Goal: Task Accomplishment & Management: Manage account settings

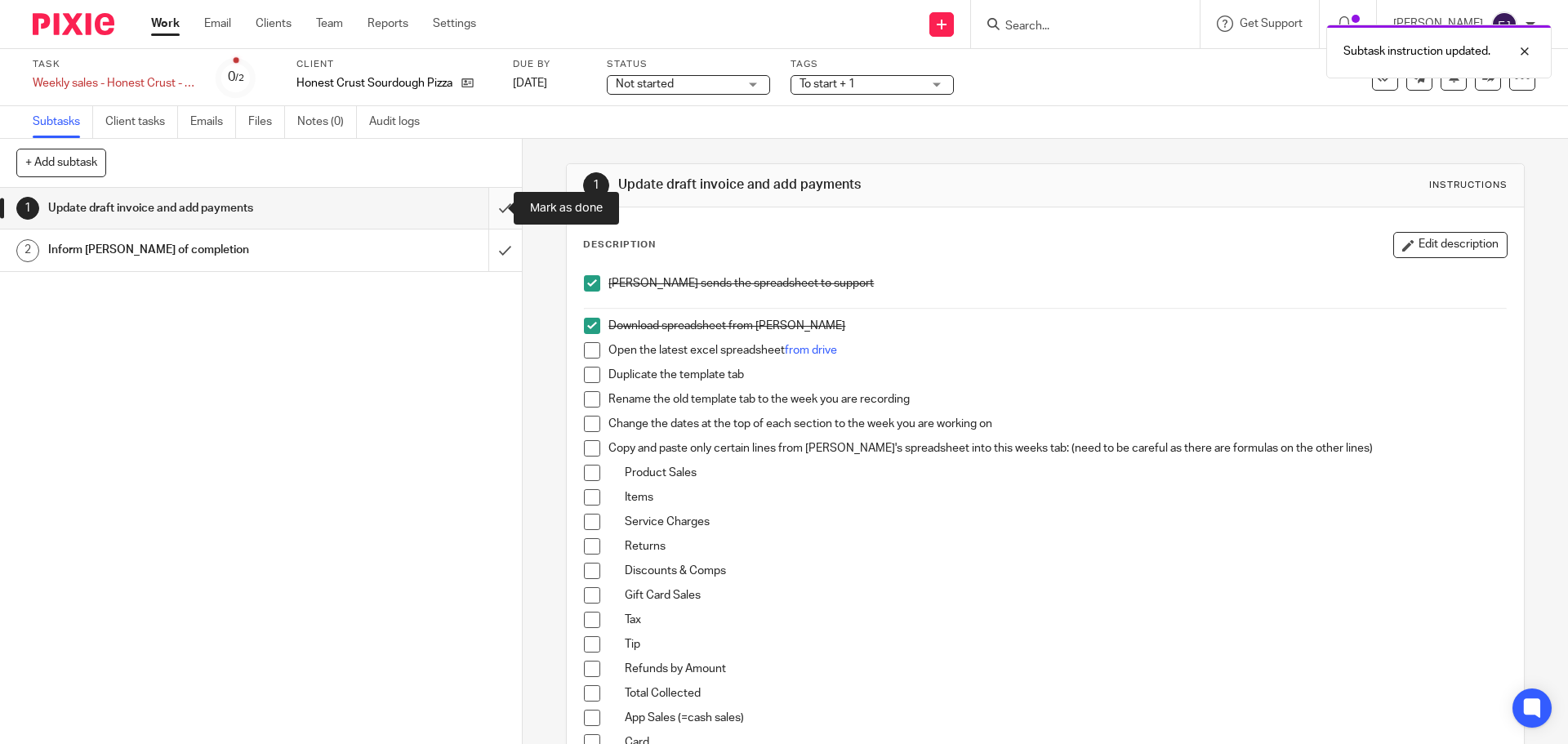
click at [479, 215] on input "submit" at bounding box center [261, 208] width 522 height 40
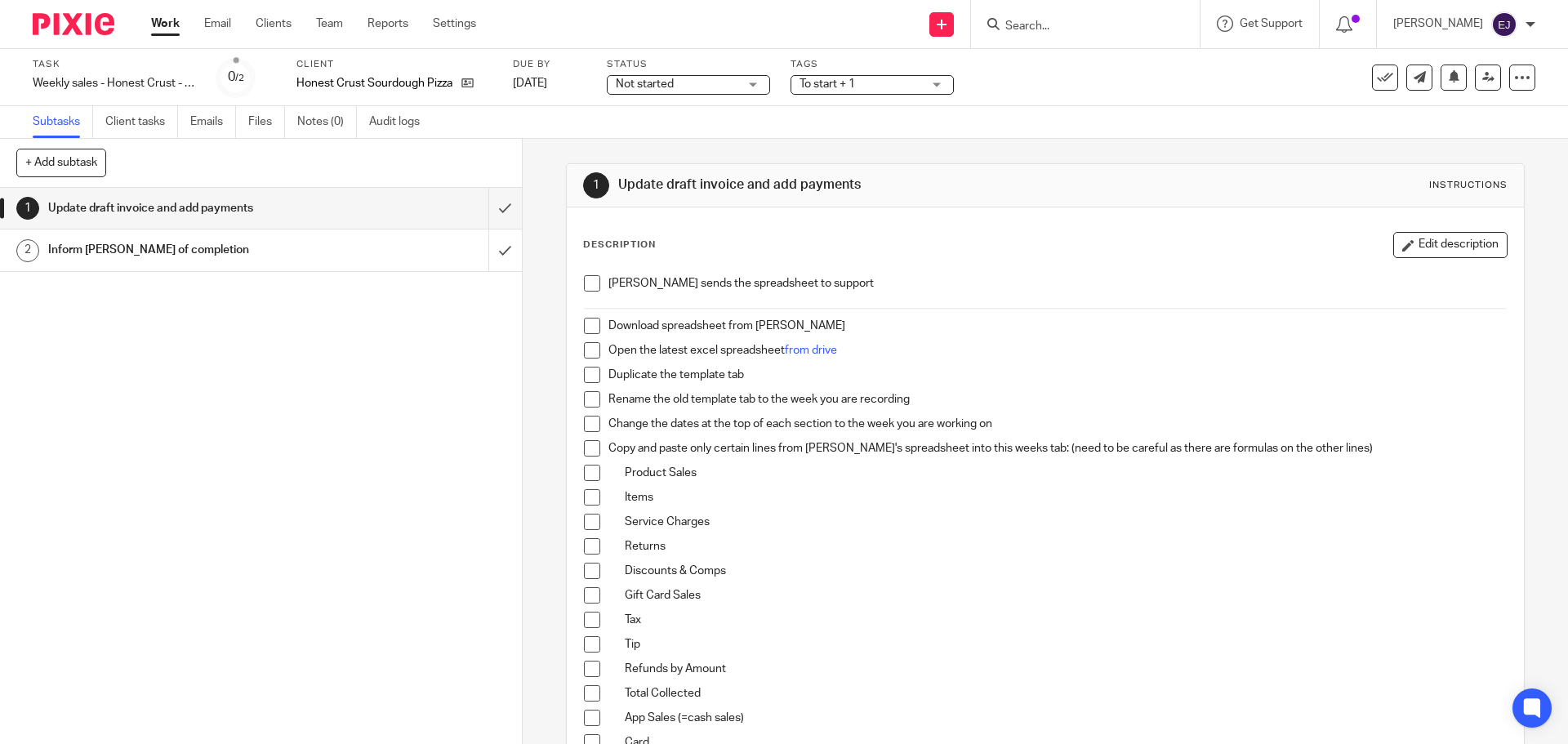
click at [591, 283] on span at bounding box center [592, 283] width 16 height 16
click at [584, 330] on span at bounding box center [592, 325] width 16 height 16
click at [584, 348] on span at bounding box center [592, 349] width 16 height 16
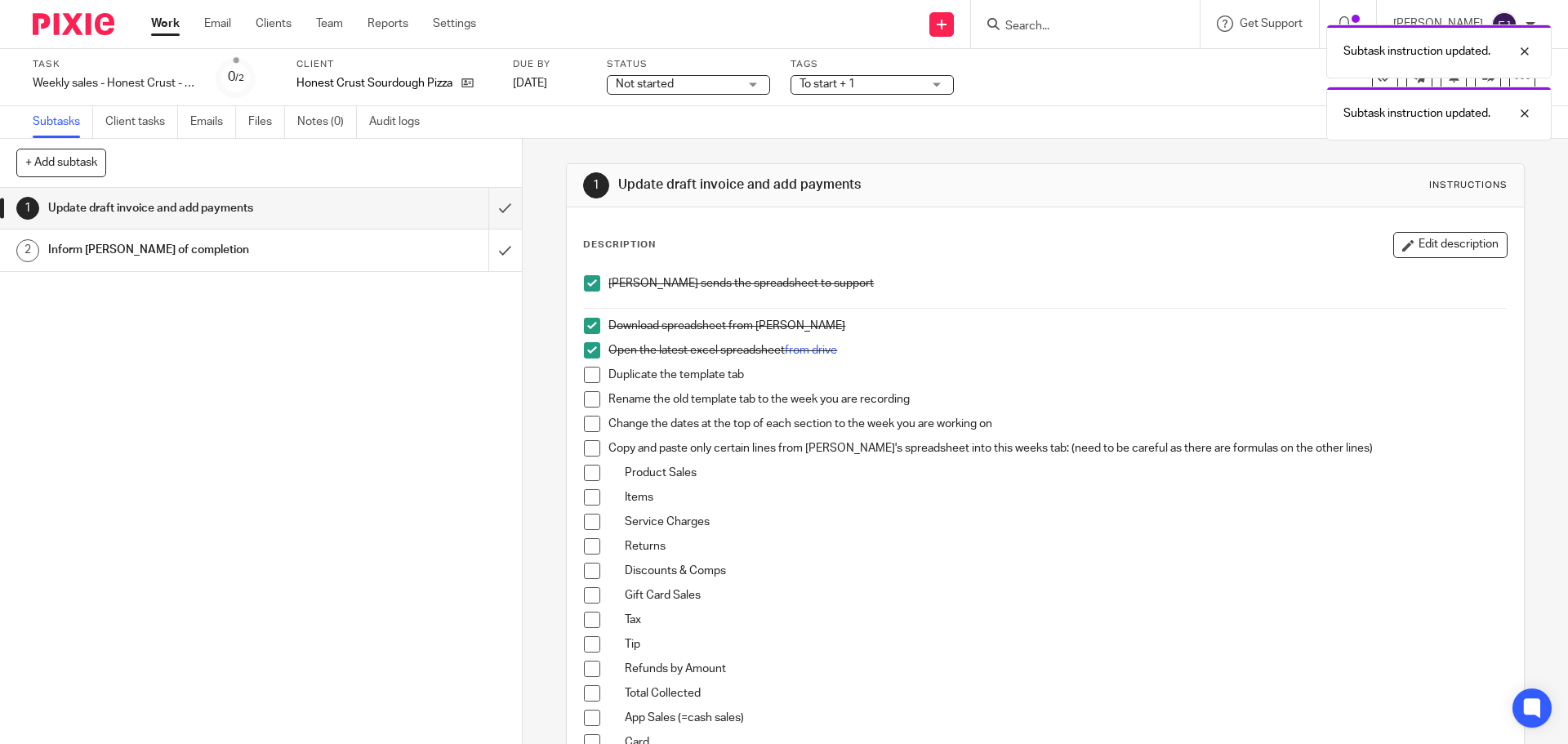
click at [584, 371] on span at bounding box center [592, 375] width 16 height 16
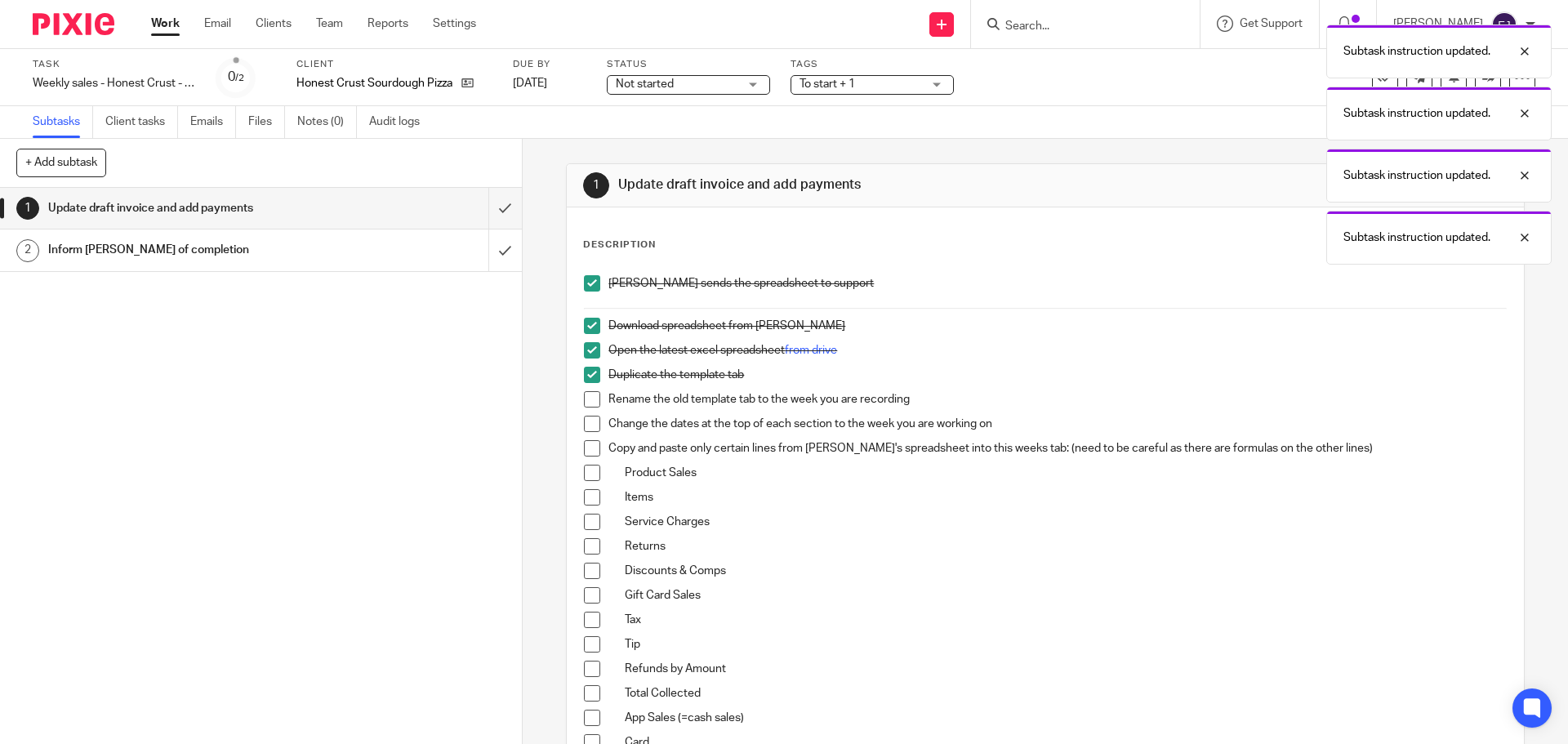
click at [590, 396] on span at bounding box center [592, 399] width 16 height 16
click at [587, 423] on span at bounding box center [592, 423] width 16 height 16
click at [587, 443] on span at bounding box center [592, 448] width 16 height 16
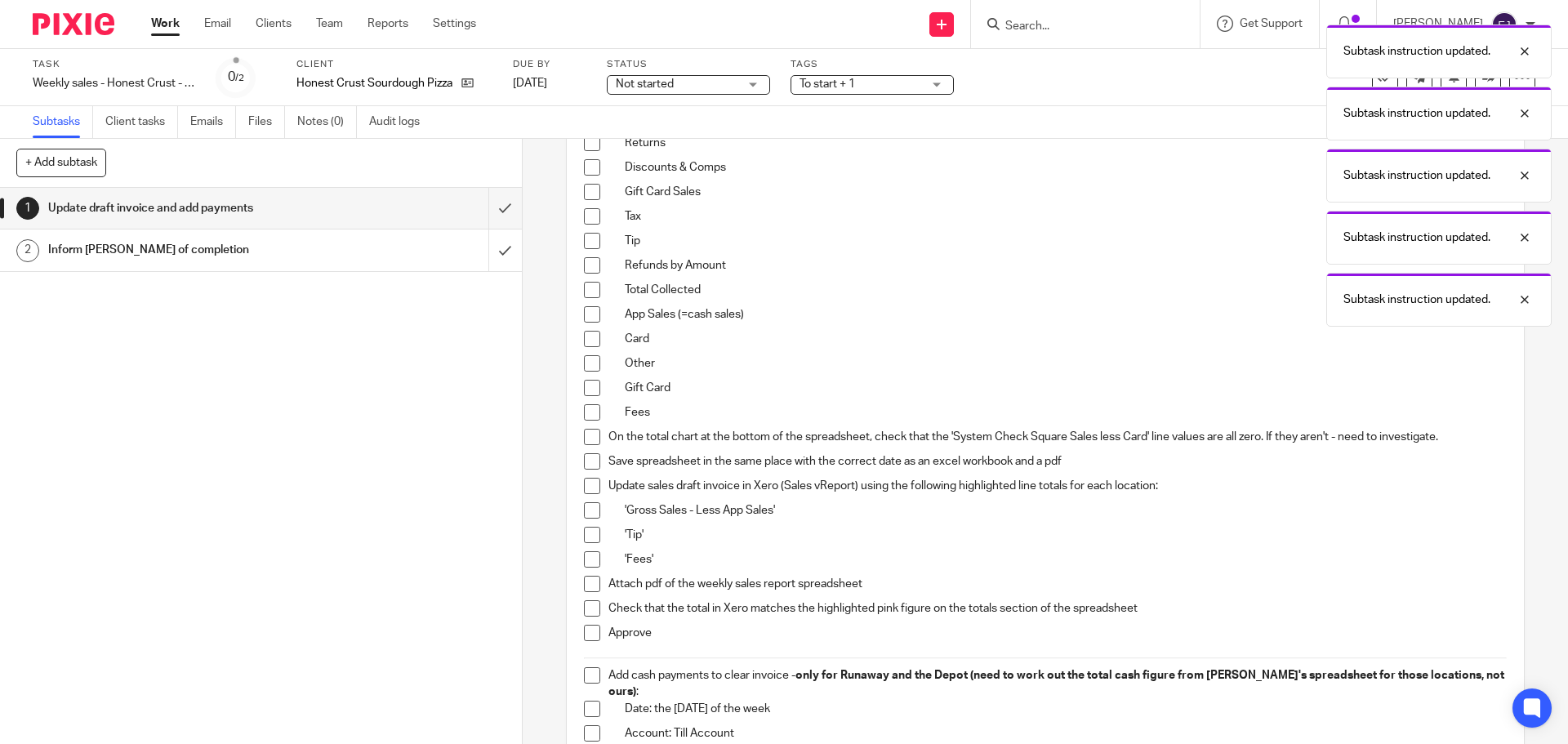
scroll to position [490, 0]
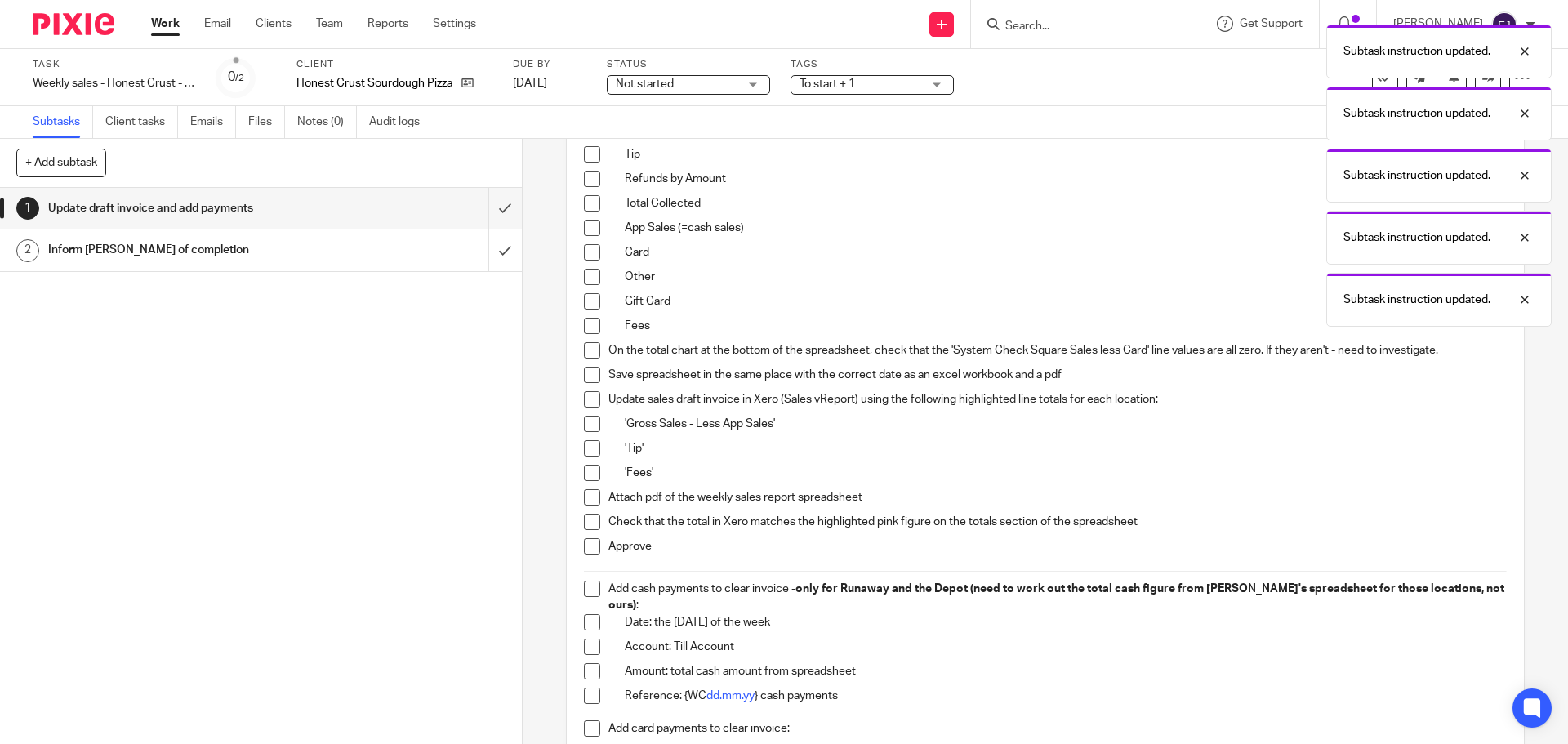
click at [657, 368] on p "Save spreadsheet in the same place with the correct date as an excel workbook a…" at bounding box center [1057, 375] width 898 height 16
click at [653, 355] on p "On the total chart at the bottom of the spreadsheet, check that the 'System Che…" at bounding box center [1057, 349] width 898 height 16
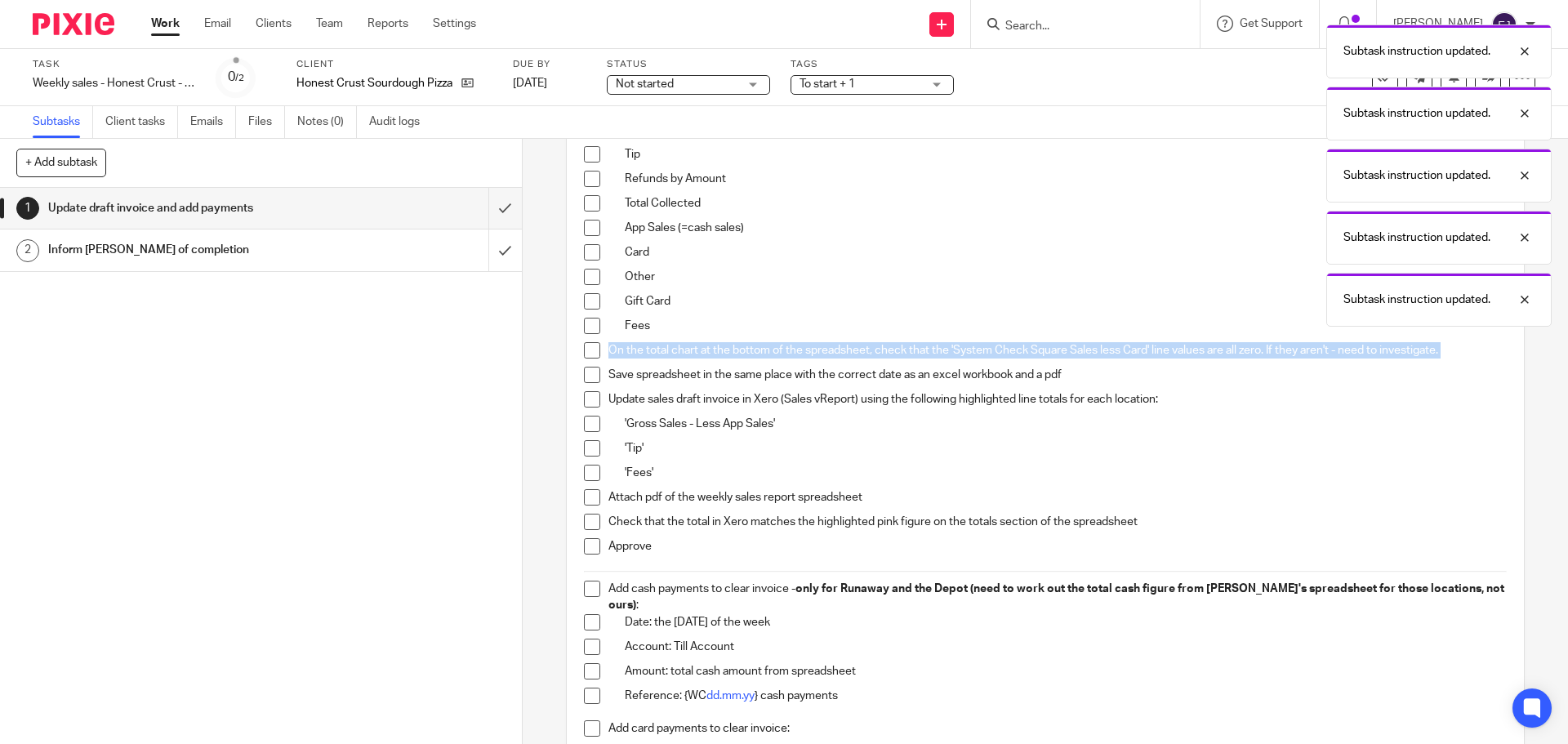
click at [653, 355] on p "On the total chart at the bottom of the spreadsheet, check that the 'System Che…" at bounding box center [1057, 349] width 898 height 16
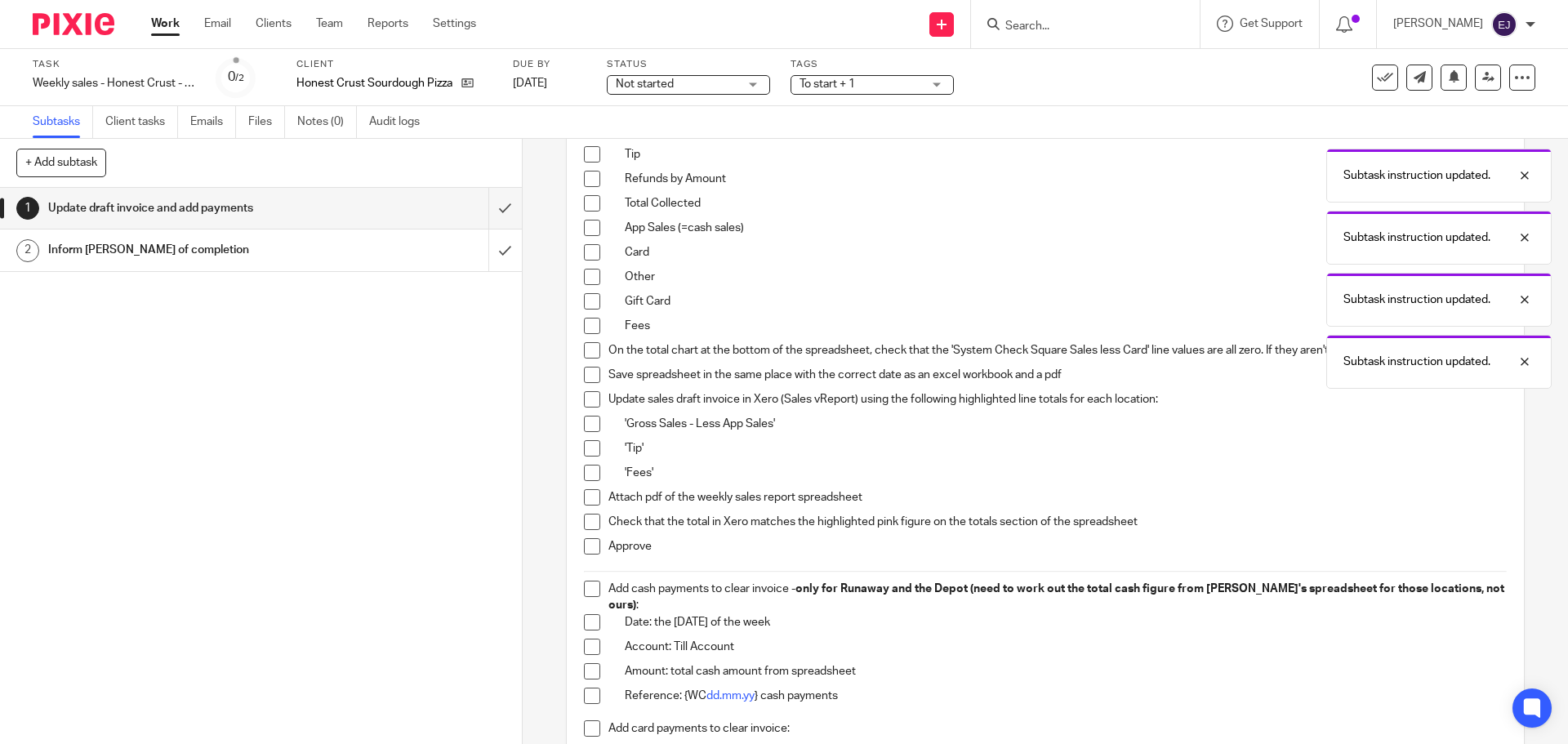
click at [697, 330] on p "Fees" at bounding box center [1065, 325] width 881 height 16
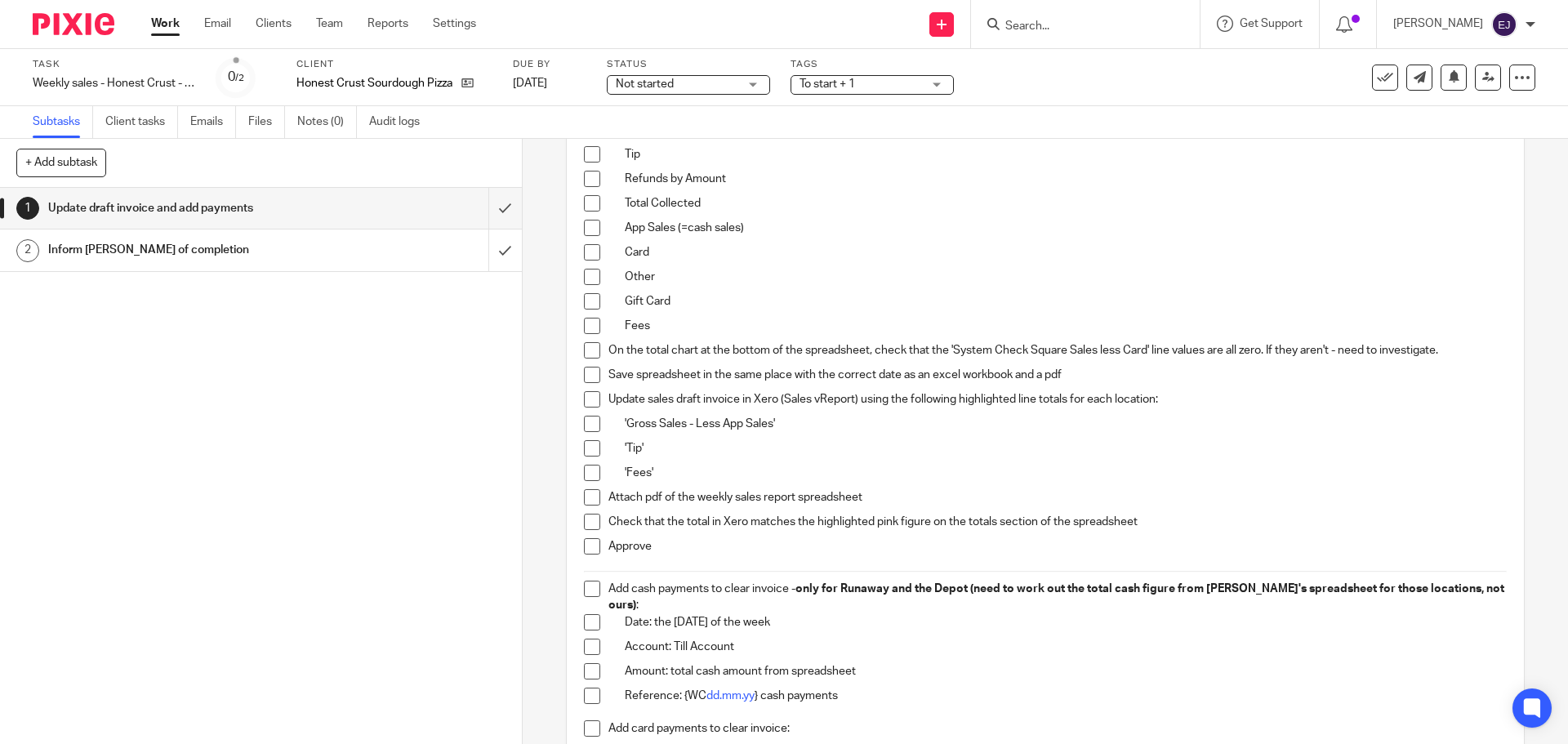
click at [723, 67] on label "Status" at bounding box center [689, 64] width 164 height 13
click at [723, 81] on span "Not started" at bounding box center [677, 84] width 122 height 17
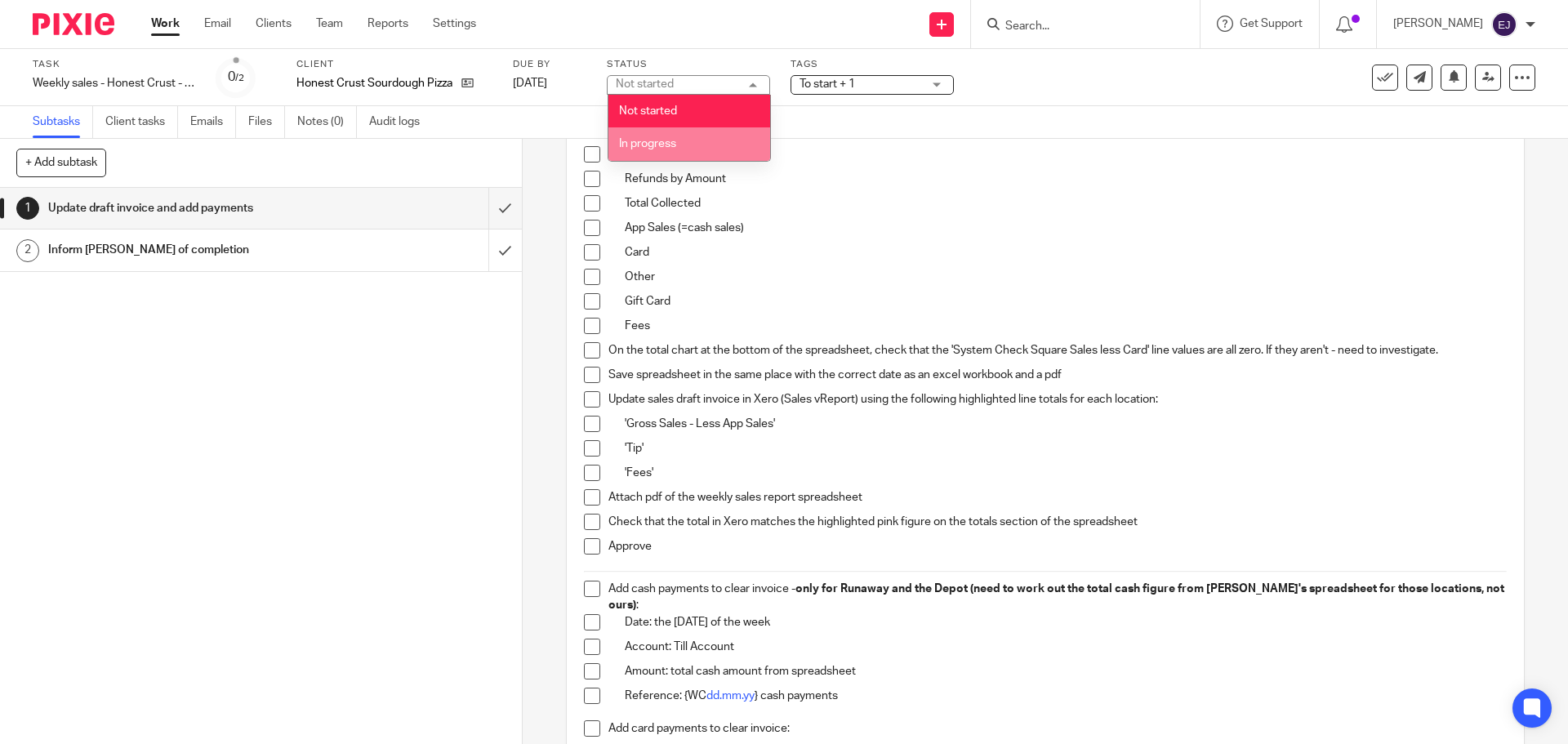
click at [727, 137] on li "In progress" at bounding box center [689, 144] width 162 height 34
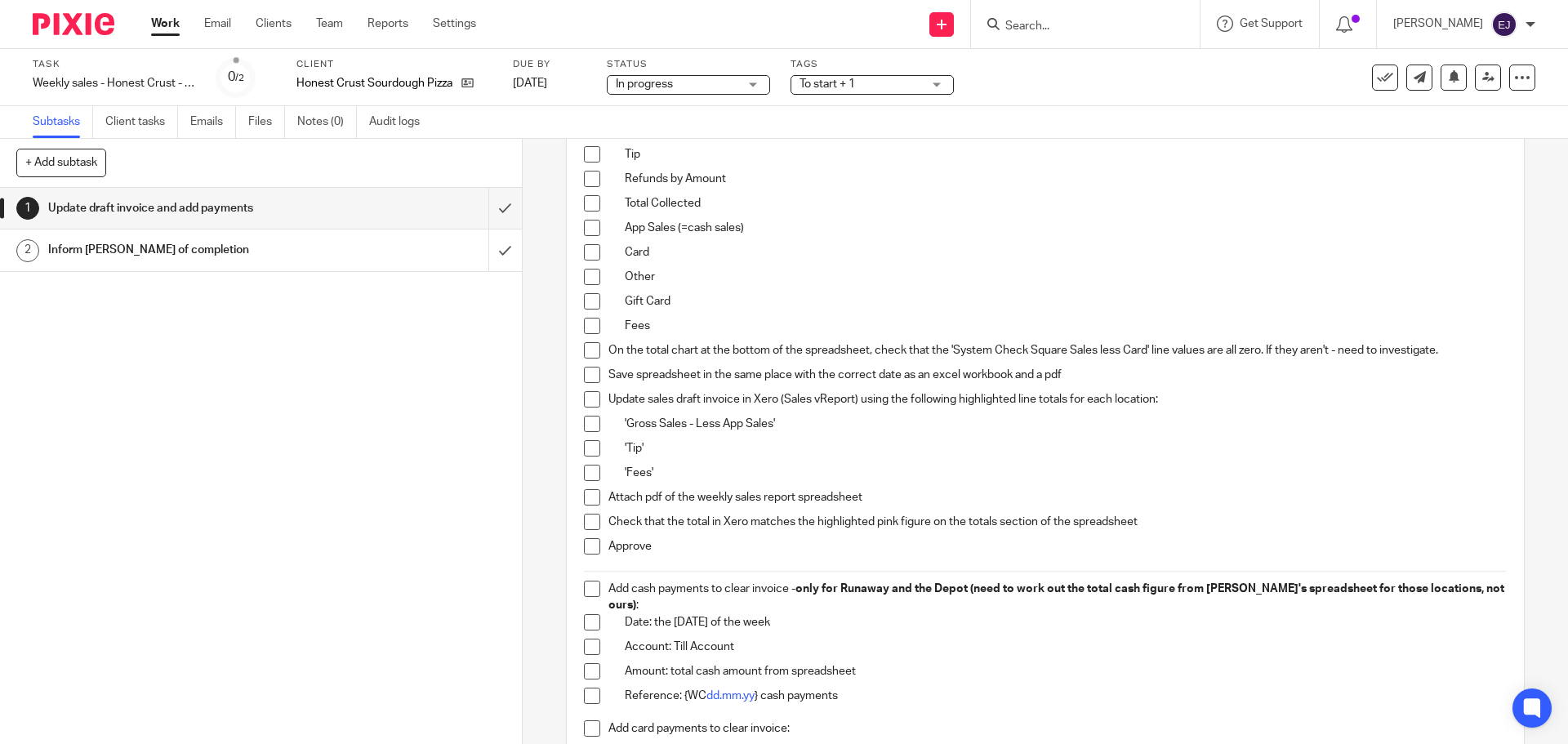
click at [819, 95] on div "Tags To start + 1 To start In progress Ready to file Urgent Awaiting informatio…" at bounding box center [873, 78] width 164 height 39
click at [832, 85] on span "To start + 1" at bounding box center [827, 84] width 56 height 12
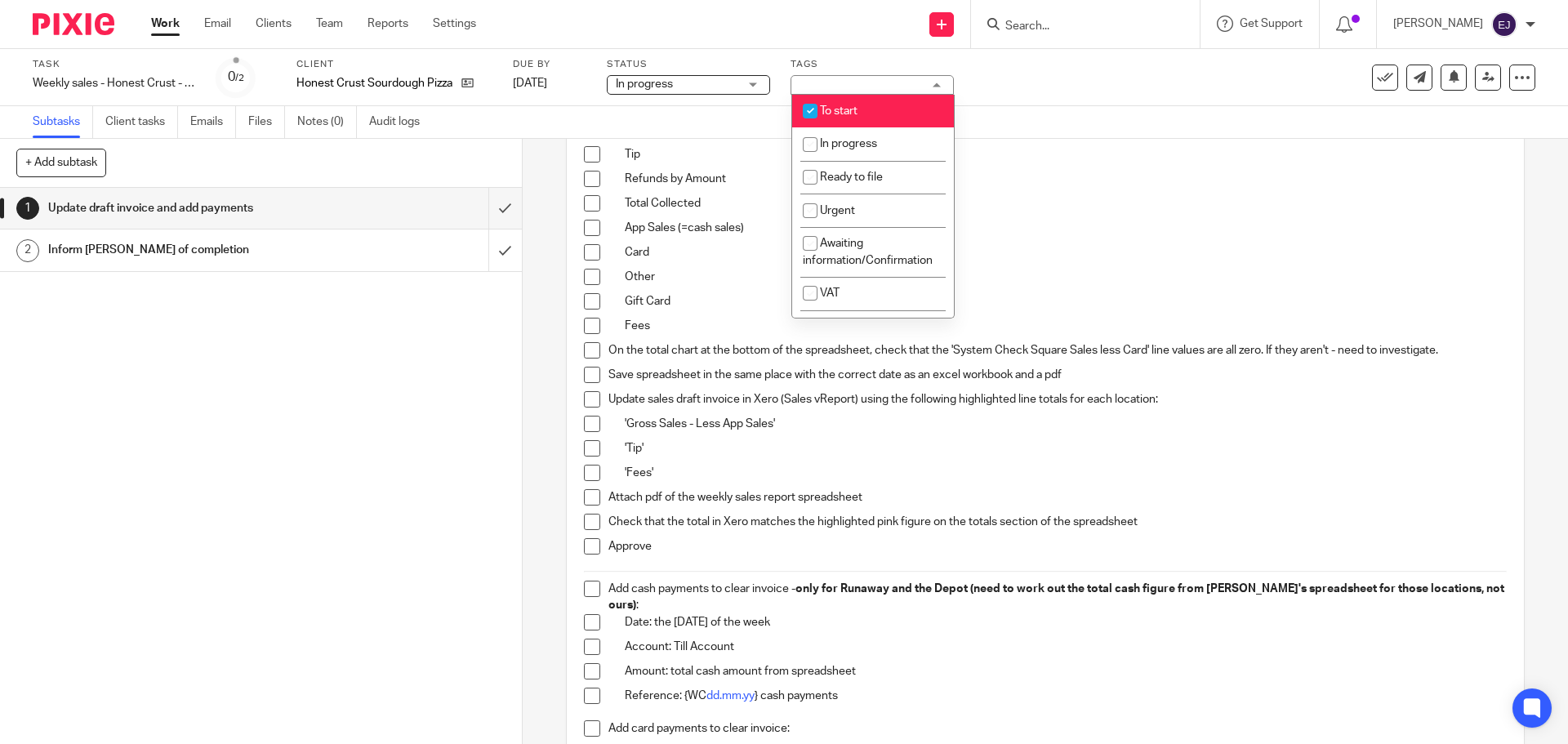
click at [839, 116] on li "To start" at bounding box center [873, 111] width 162 height 34
checkbox input "false"
click at [842, 140] on span "In progress" at bounding box center [849, 144] width 57 height 12
checkbox input "true"
click at [1005, 155] on p "Tip" at bounding box center [1065, 154] width 881 height 16
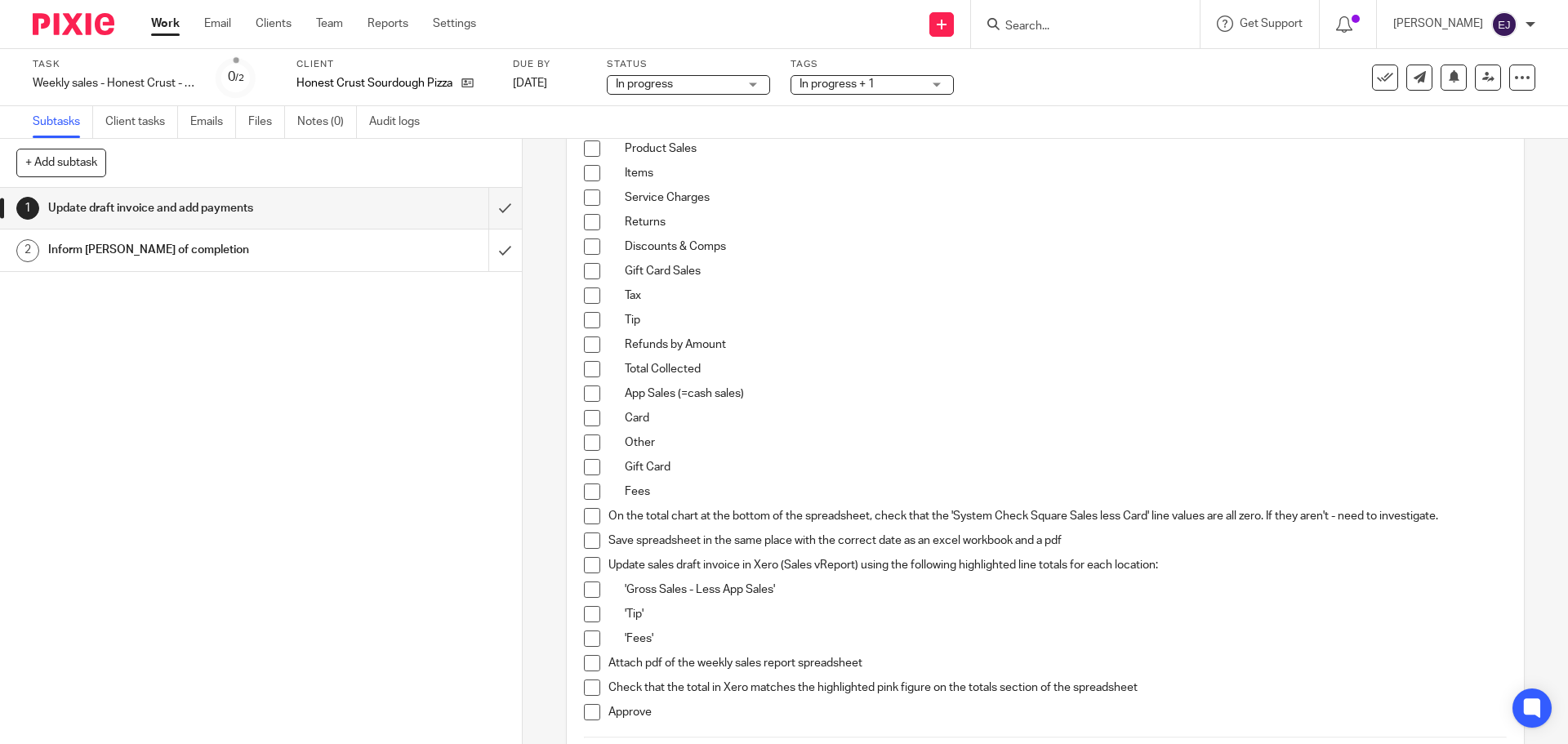
scroll to position [326, 0]
click at [587, 148] on span at bounding box center [592, 146] width 16 height 16
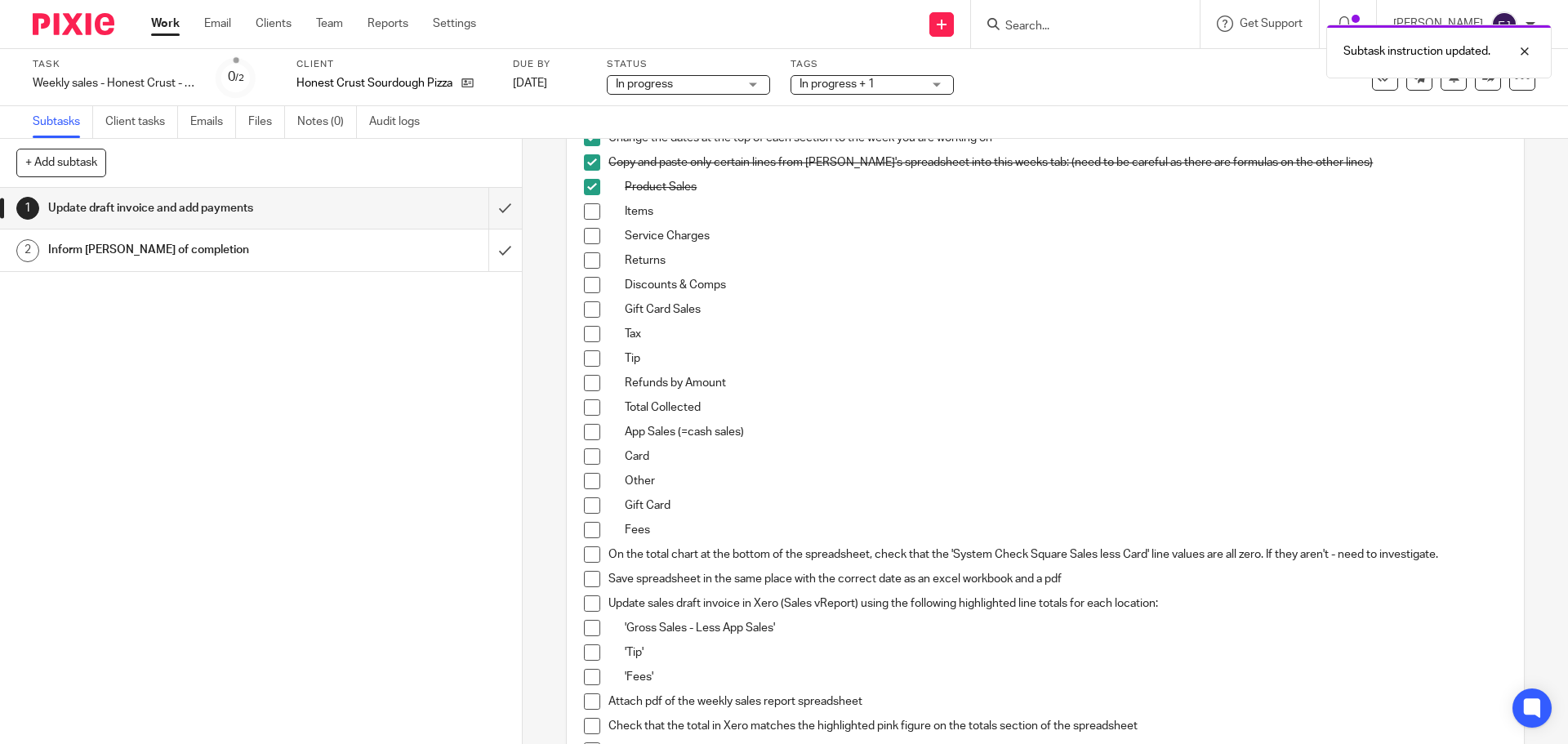
scroll to position [245, 0]
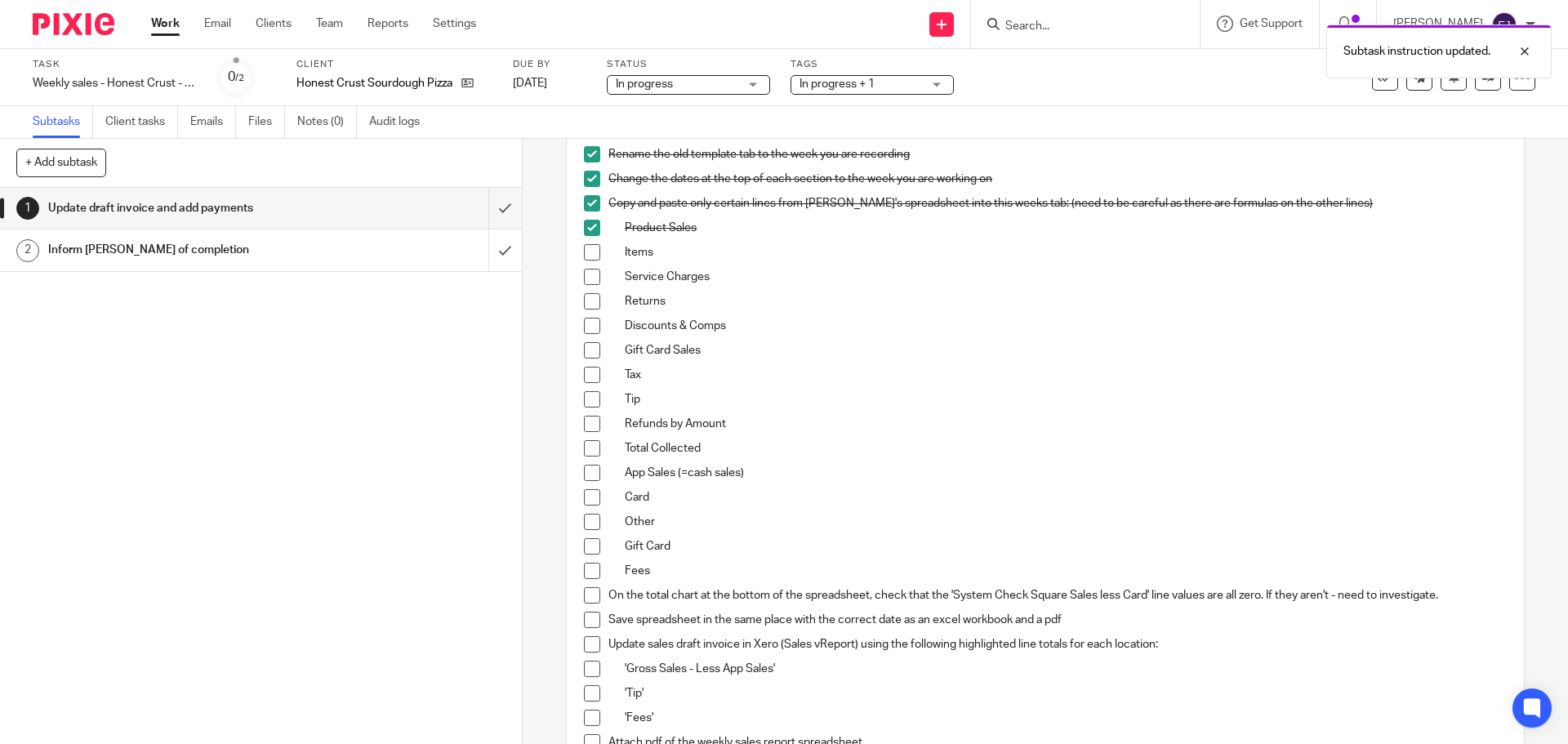
click at [584, 257] on span at bounding box center [592, 251] width 16 height 16
click at [586, 271] on span at bounding box center [592, 276] width 16 height 16
click at [586, 294] on span at bounding box center [592, 300] width 16 height 16
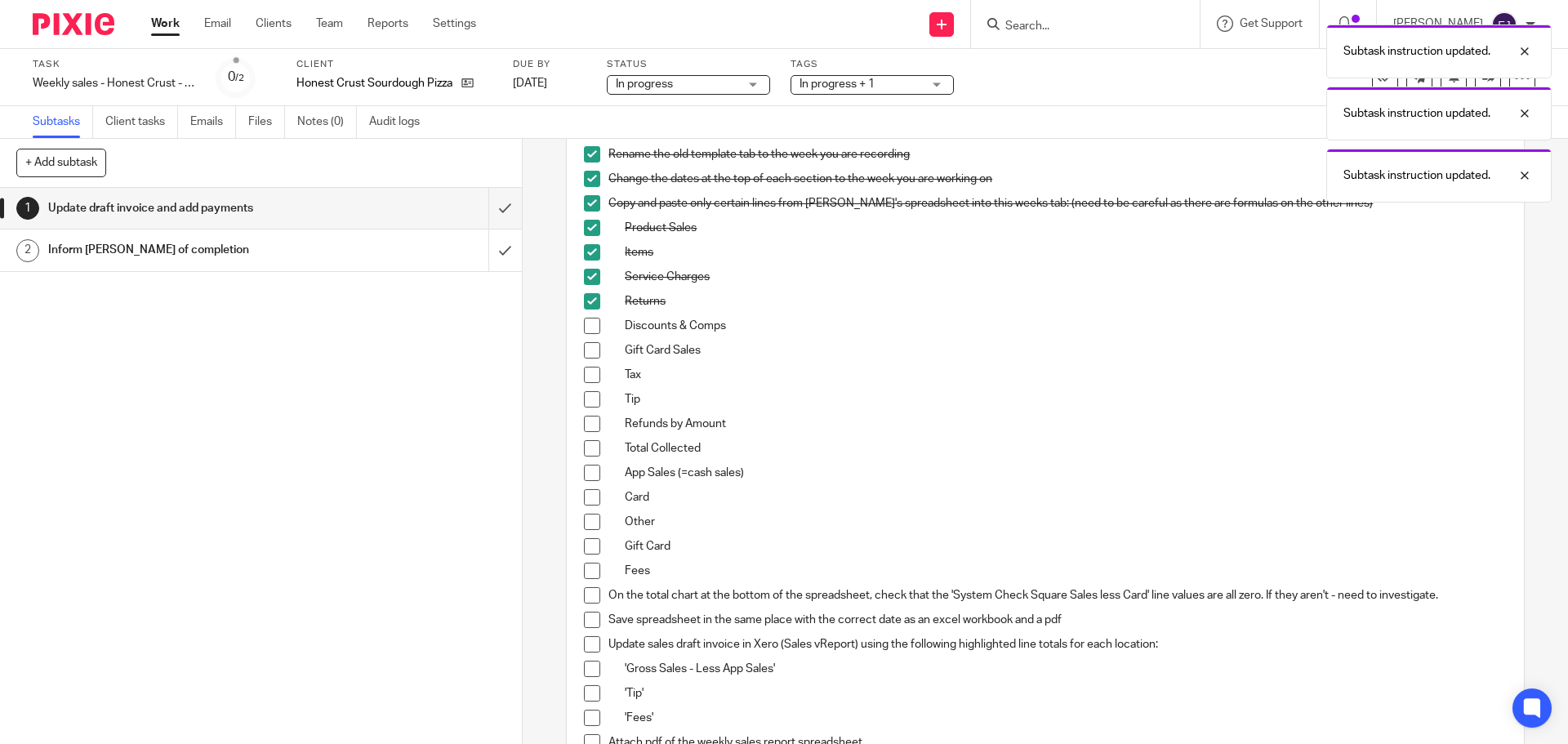
click at [585, 316] on li "Returns" at bounding box center [1045, 305] width 922 height 24
click at [585, 328] on span at bounding box center [592, 325] width 16 height 16
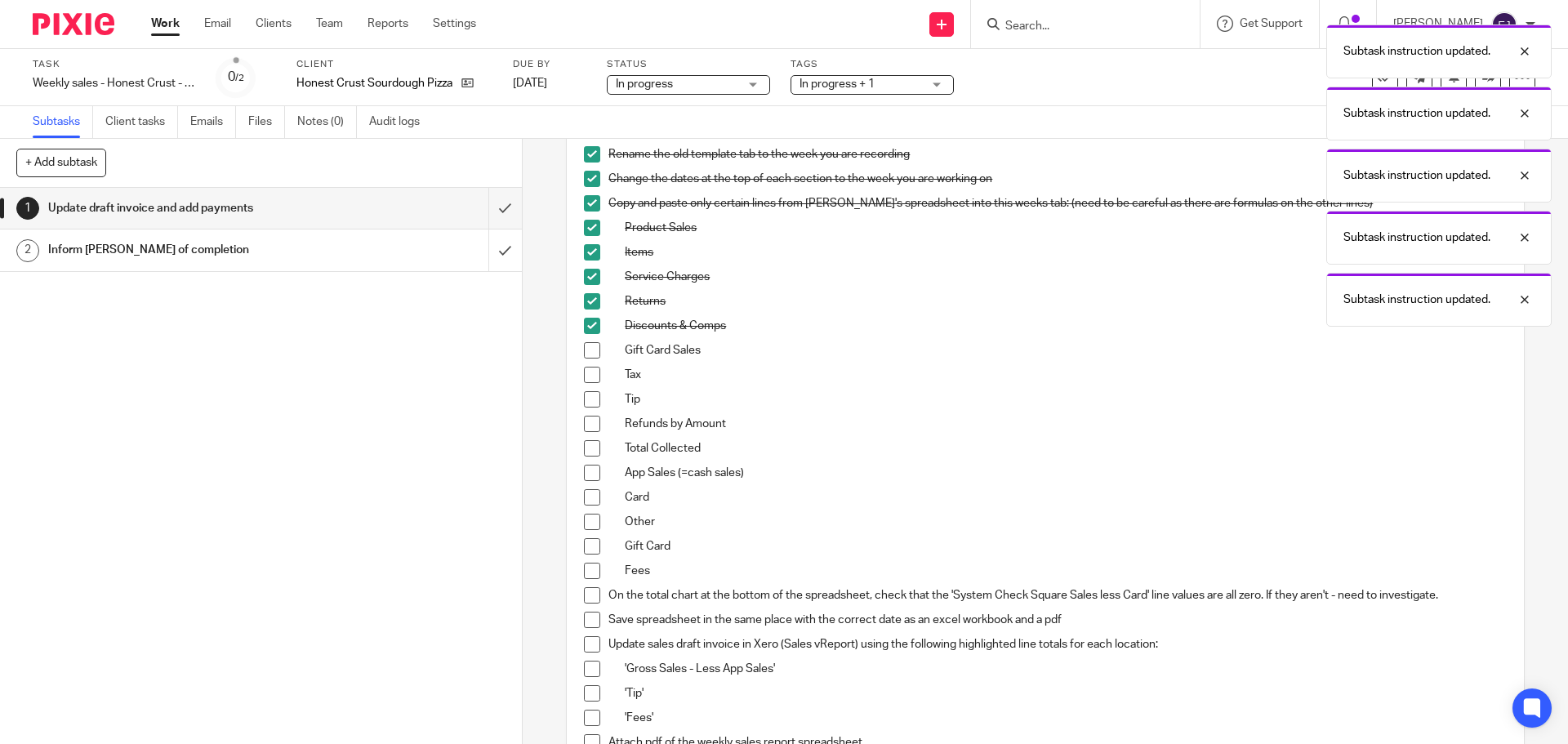
click at [587, 349] on span at bounding box center [592, 349] width 16 height 16
click at [588, 372] on span at bounding box center [592, 375] width 16 height 16
click at [587, 391] on li "Tax" at bounding box center [1045, 379] width 922 height 24
click at [586, 402] on span at bounding box center [592, 399] width 16 height 16
click at [586, 423] on span at bounding box center [592, 423] width 16 height 16
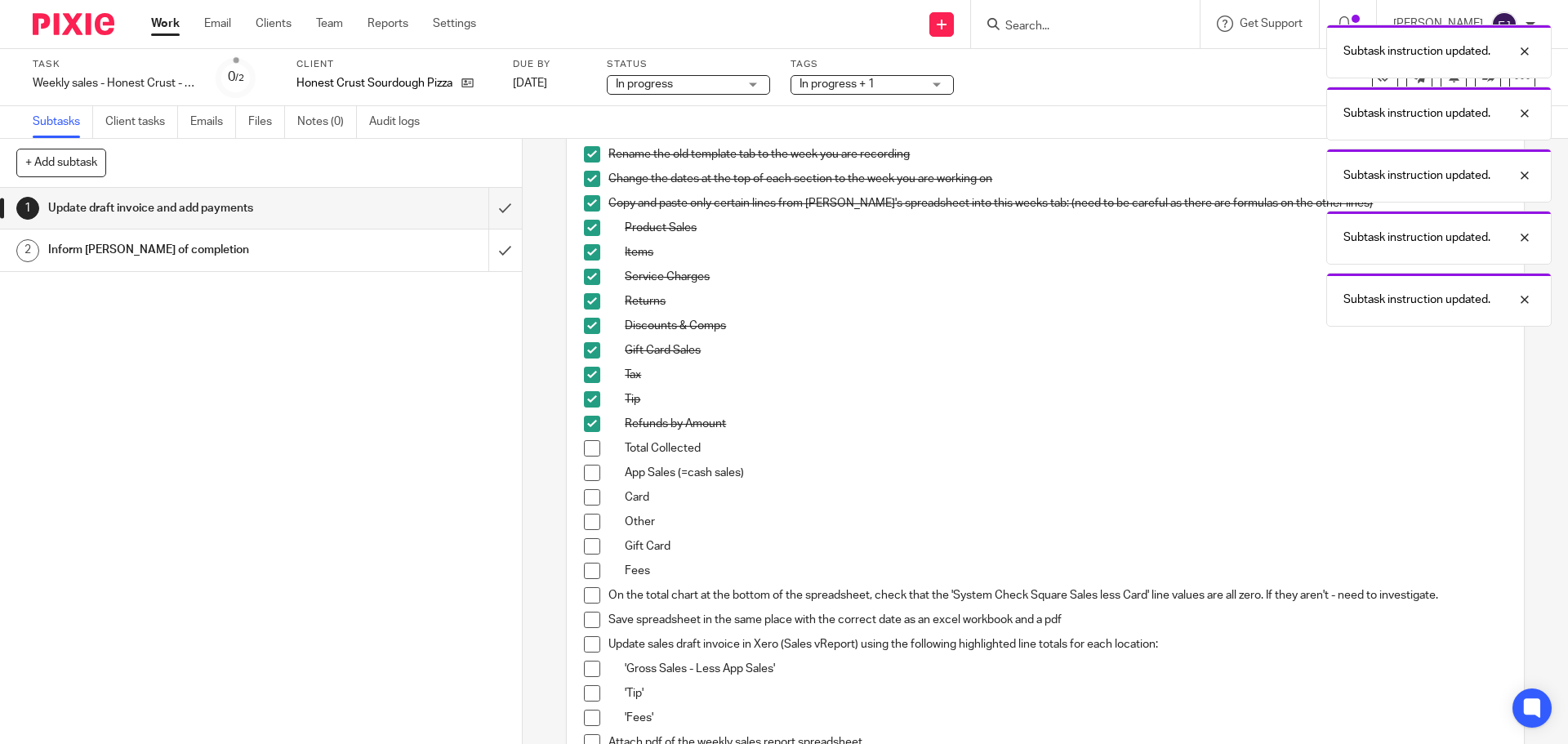
click at [586, 446] on span at bounding box center [592, 448] width 16 height 16
click at [585, 472] on span at bounding box center [592, 472] width 16 height 16
click at [585, 496] on span at bounding box center [592, 497] width 16 height 16
click at [586, 519] on span at bounding box center [592, 521] width 16 height 16
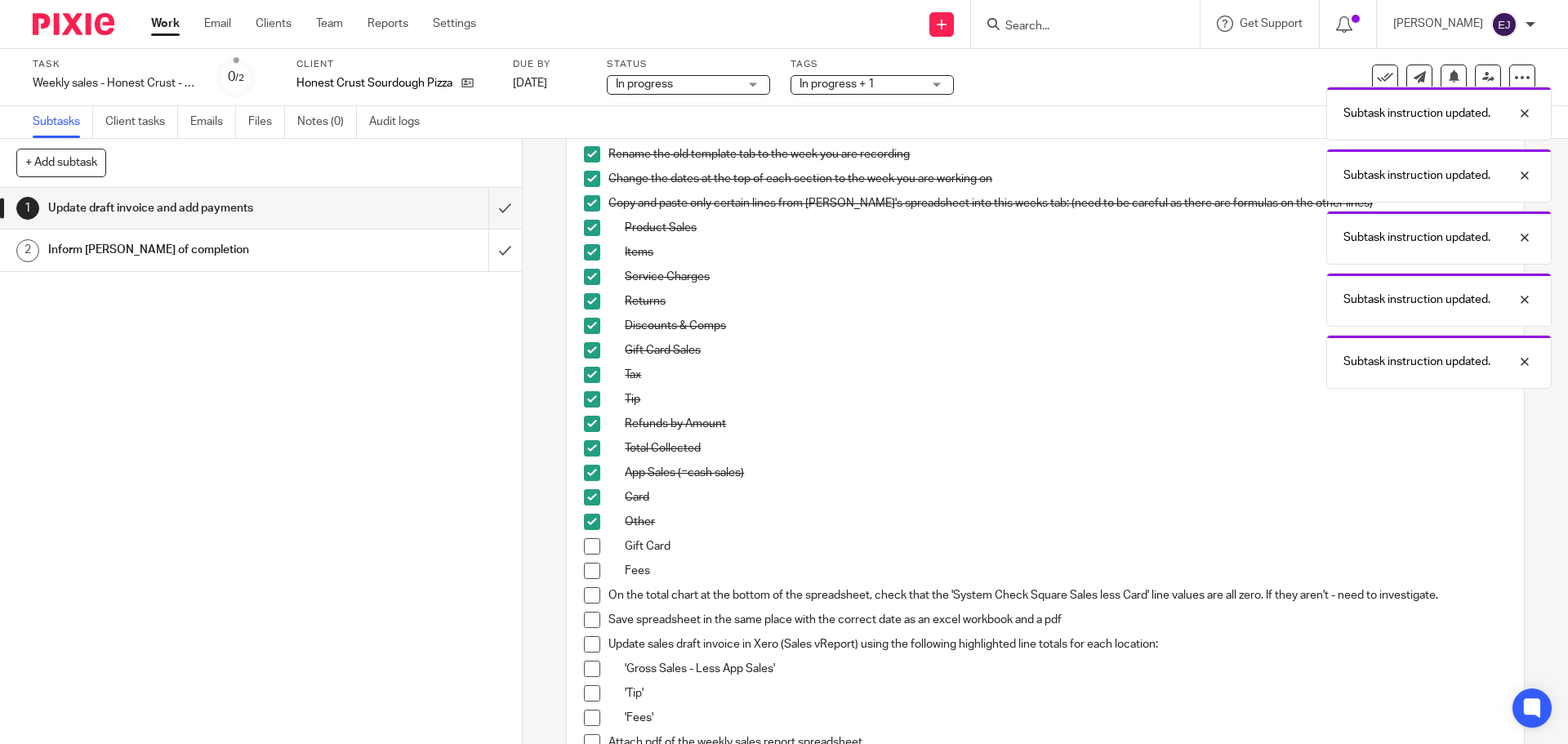
click at [584, 553] on span at bounding box center [592, 546] width 16 height 16
click at [584, 580] on li "Fees" at bounding box center [1045, 574] width 922 height 24
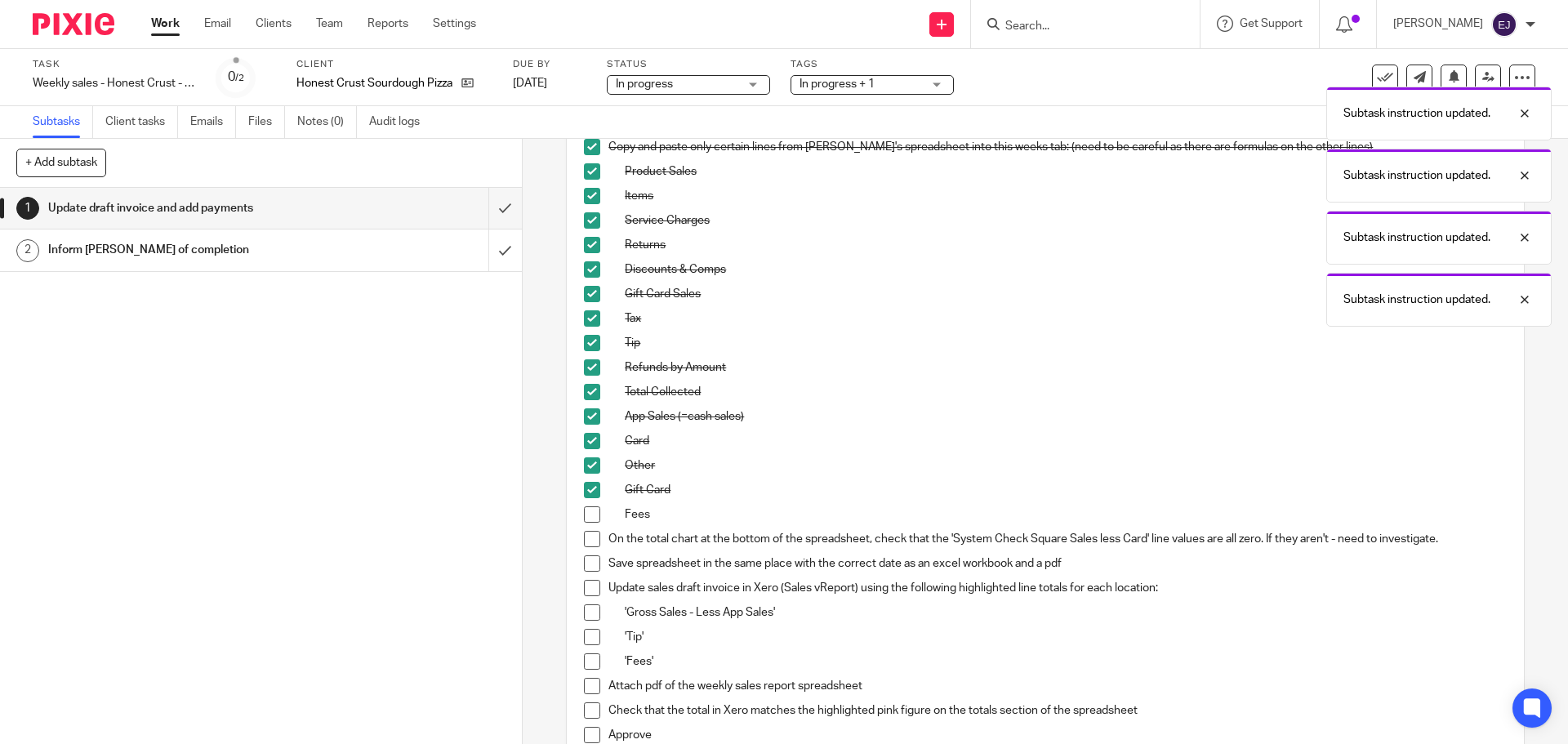
scroll to position [408, 0]
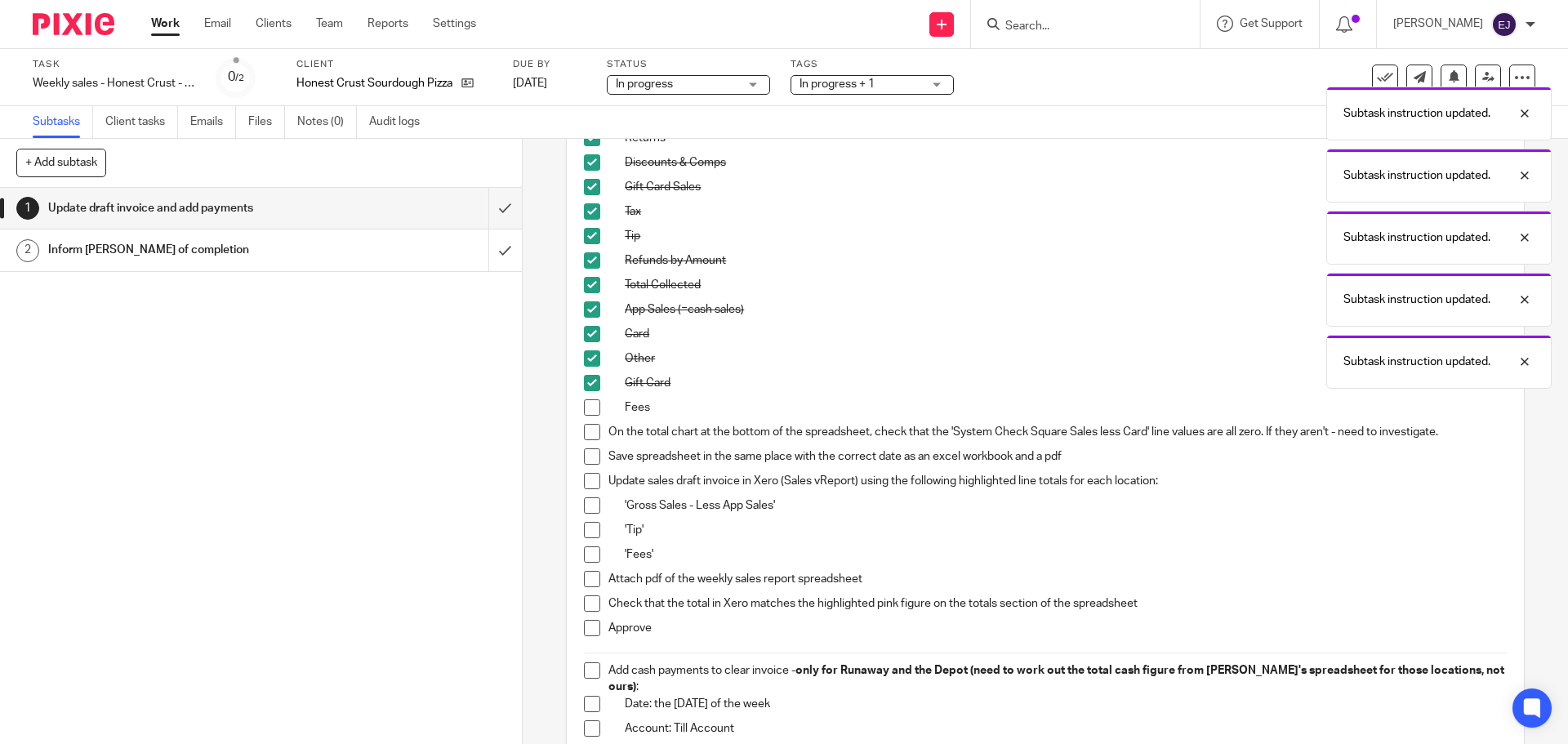
click at [589, 408] on span at bounding box center [592, 407] width 16 height 16
drag, startPoint x: 588, startPoint y: 433, endPoint x: 586, endPoint y: 453, distance: 20.1
click at [588, 434] on span at bounding box center [592, 431] width 16 height 16
drag, startPoint x: 585, startPoint y: 460, endPoint x: 585, endPoint y: 477, distance: 17.0
click at [585, 461] on span at bounding box center [592, 456] width 16 height 16
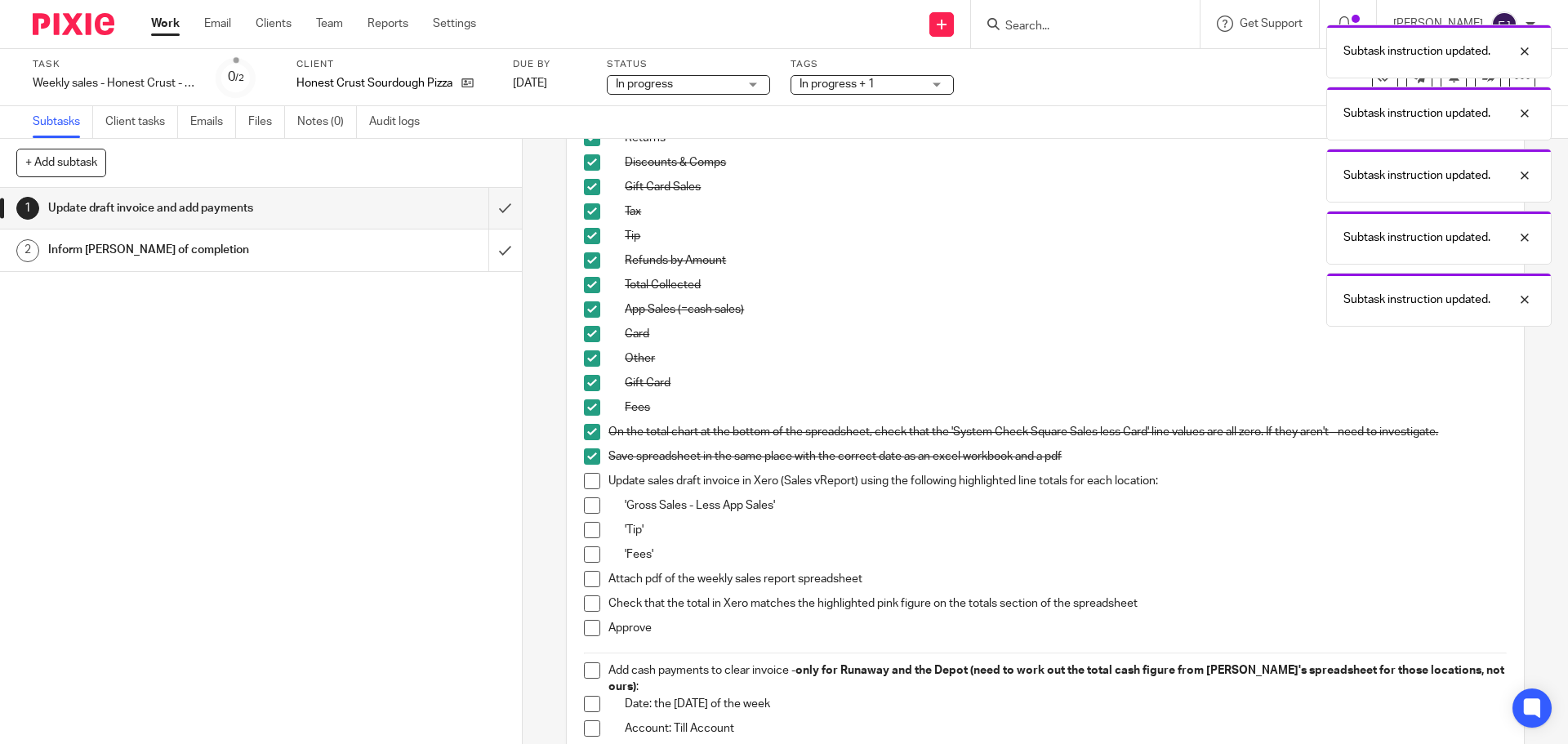
click at [585, 482] on span at bounding box center [592, 480] width 16 height 16
click at [586, 501] on span at bounding box center [592, 504] width 16 height 16
click at [585, 533] on span at bounding box center [592, 529] width 16 height 16
click at [585, 558] on span at bounding box center [592, 553] width 16 height 16
click at [592, 580] on span at bounding box center [592, 578] width 16 height 16
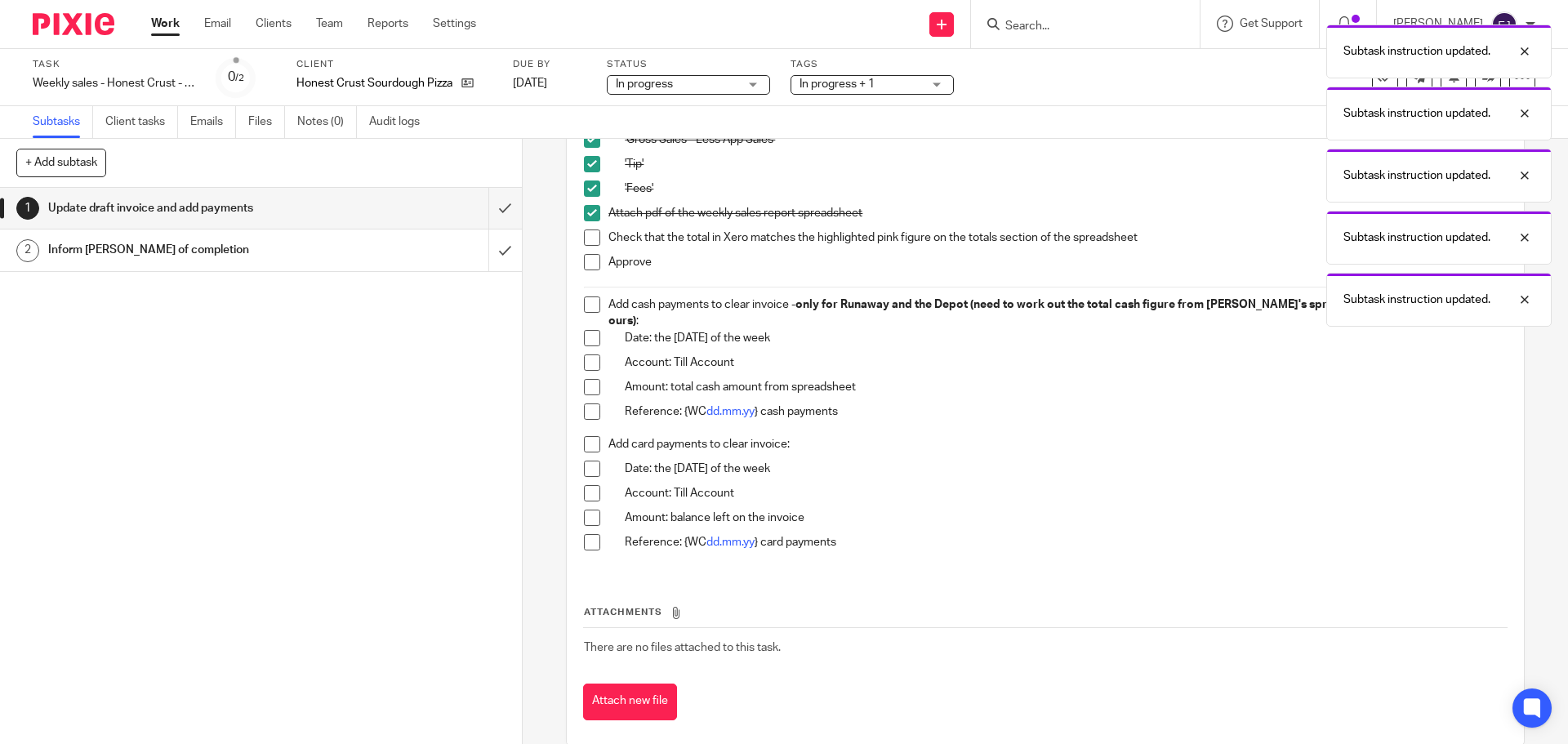
scroll to position [791, 0]
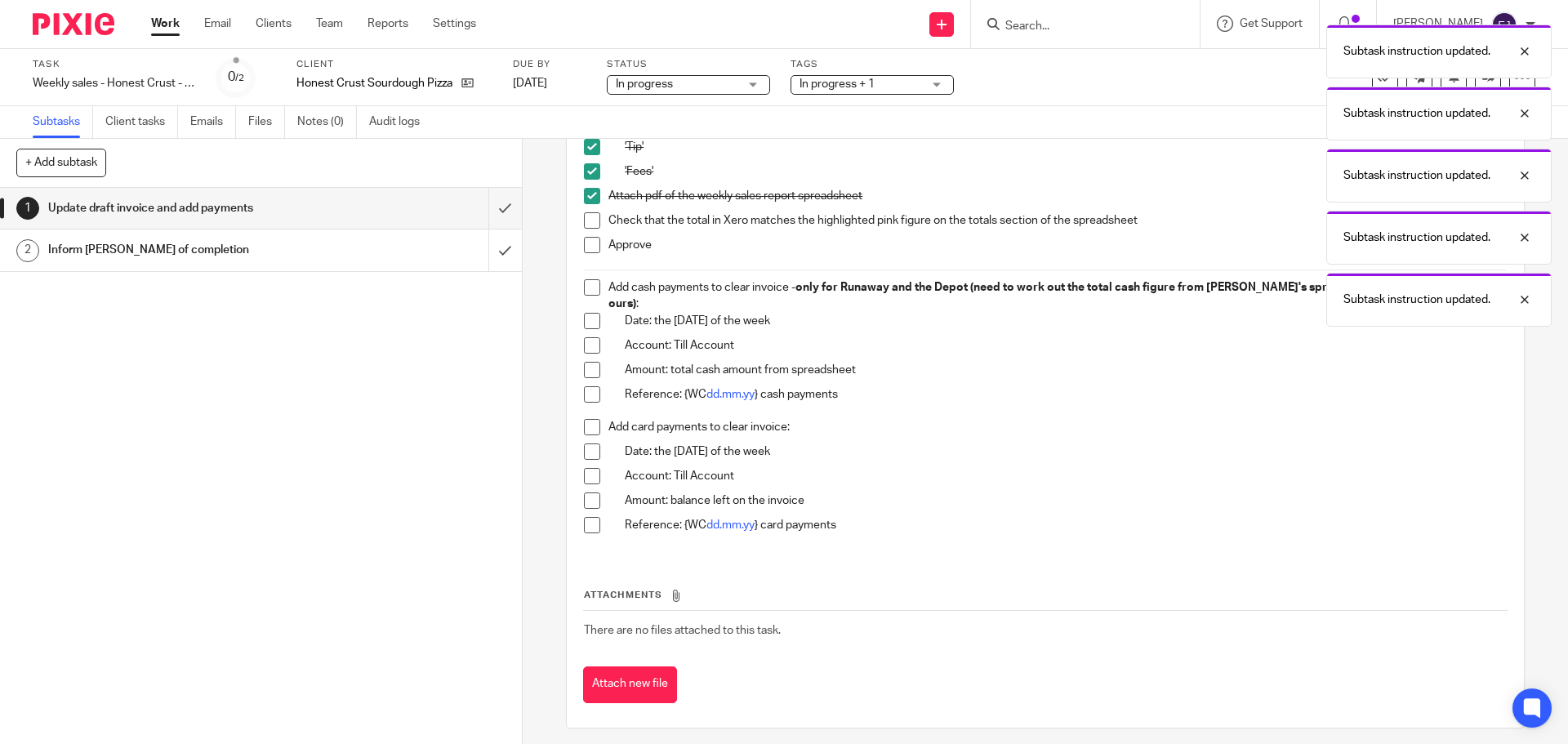
click at [165, 28] on link "Work" at bounding box center [165, 23] width 29 height 16
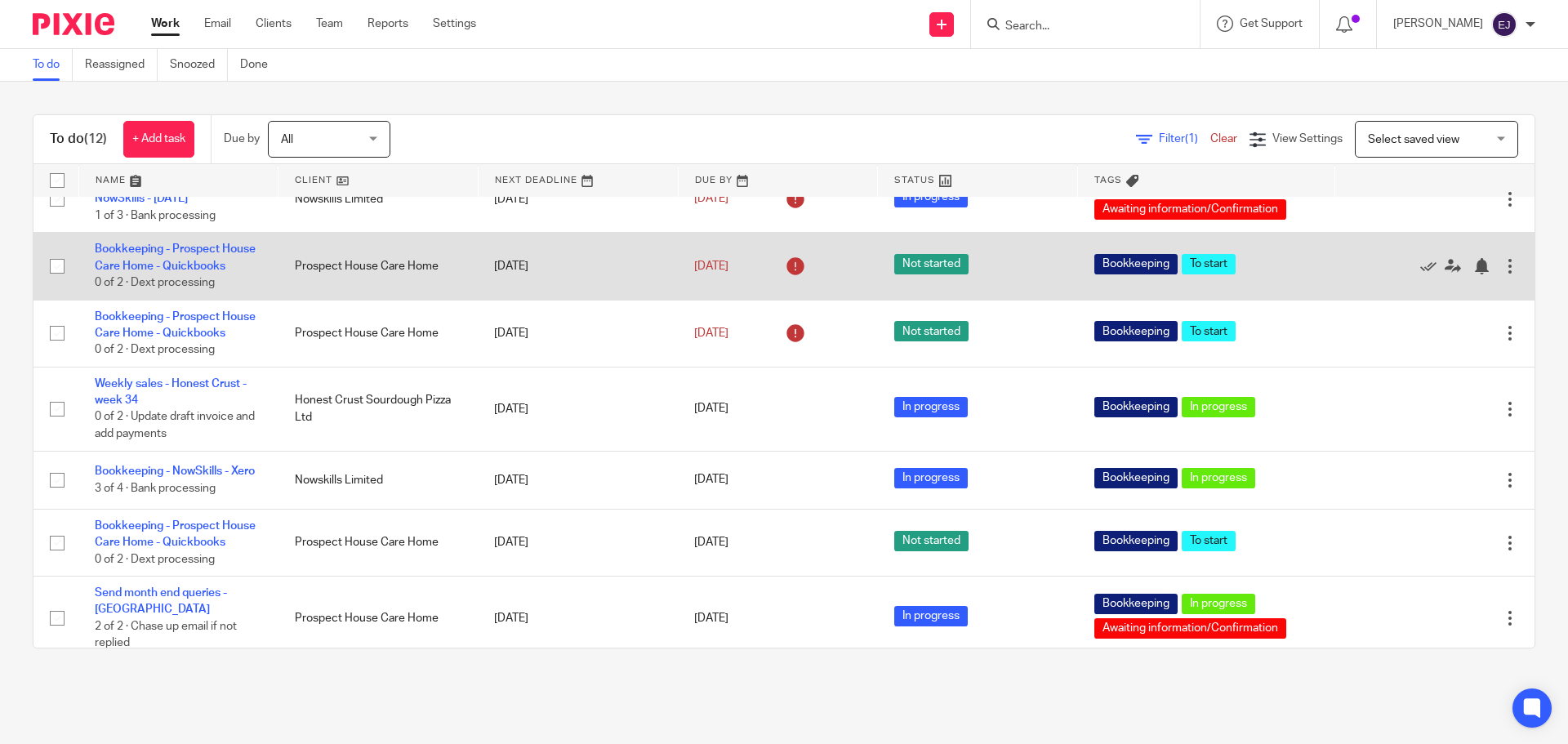
scroll to position [408, 0]
click at [194, 250] on link "Bookkeeping - Prospect House Care Home - Quickbooks" at bounding box center [175, 256] width 161 height 28
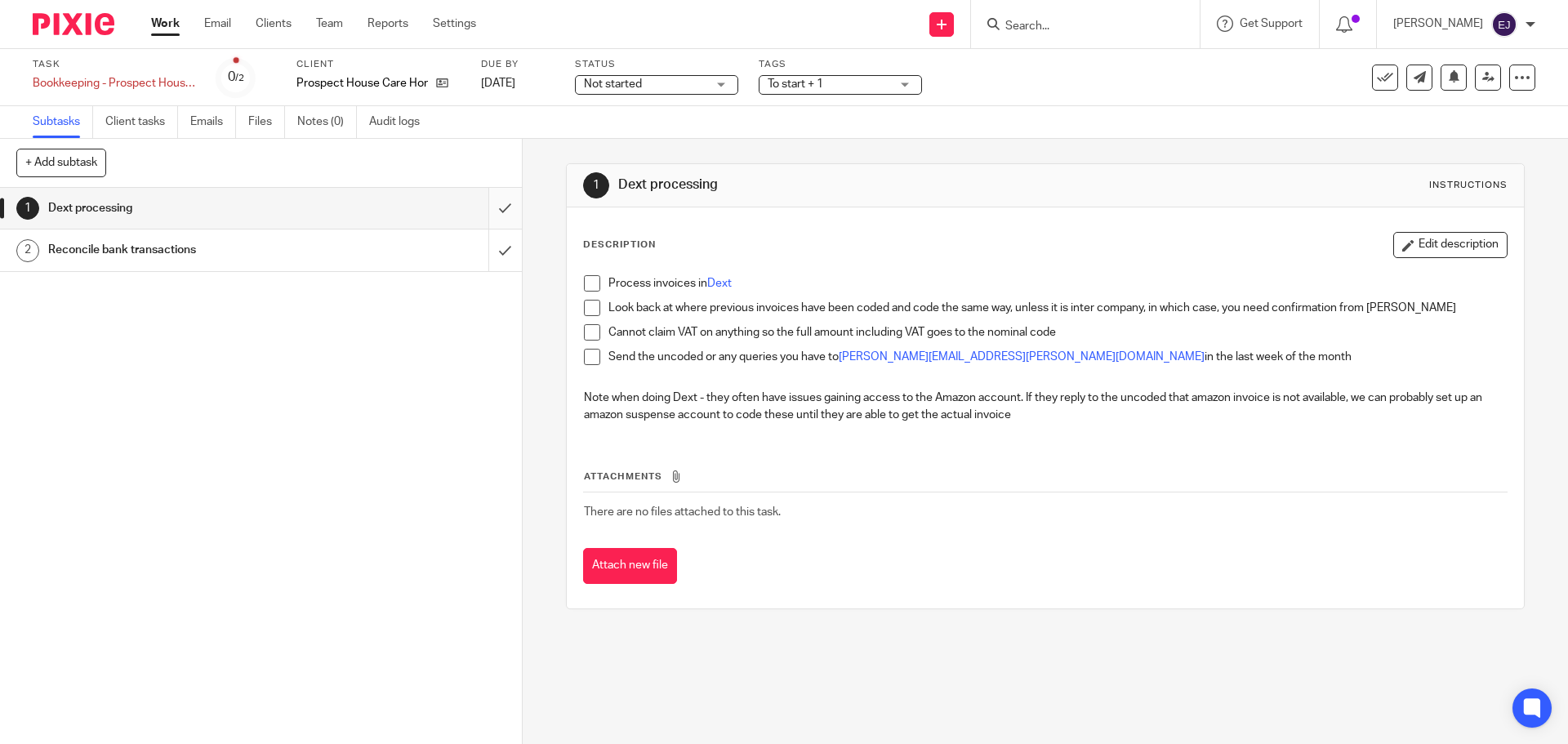
click at [496, 209] on input "submit" at bounding box center [261, 208] width 522 height 40
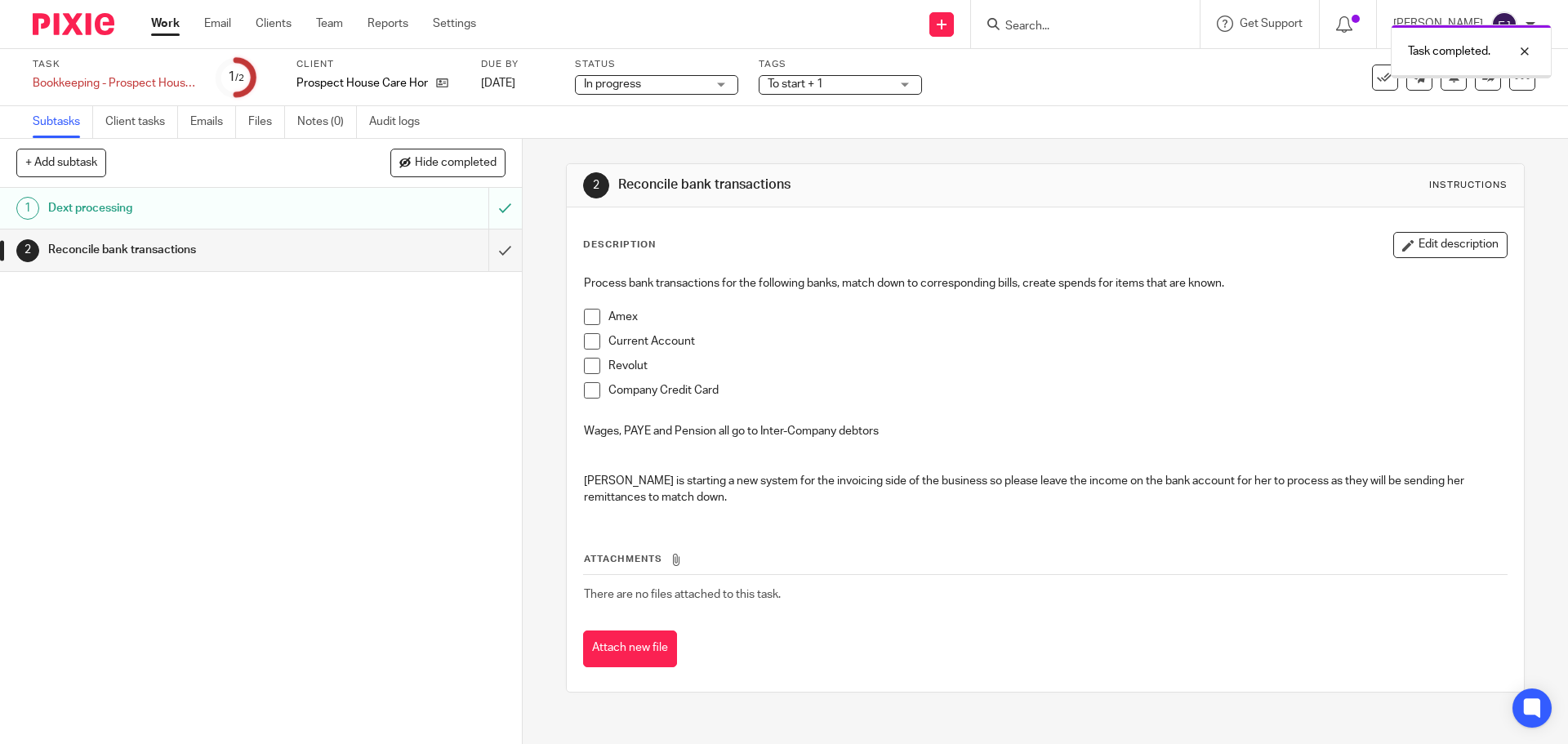
click at [792, 91] on span "To start + 1" at bounding box center [829, 84] width 122 height 17
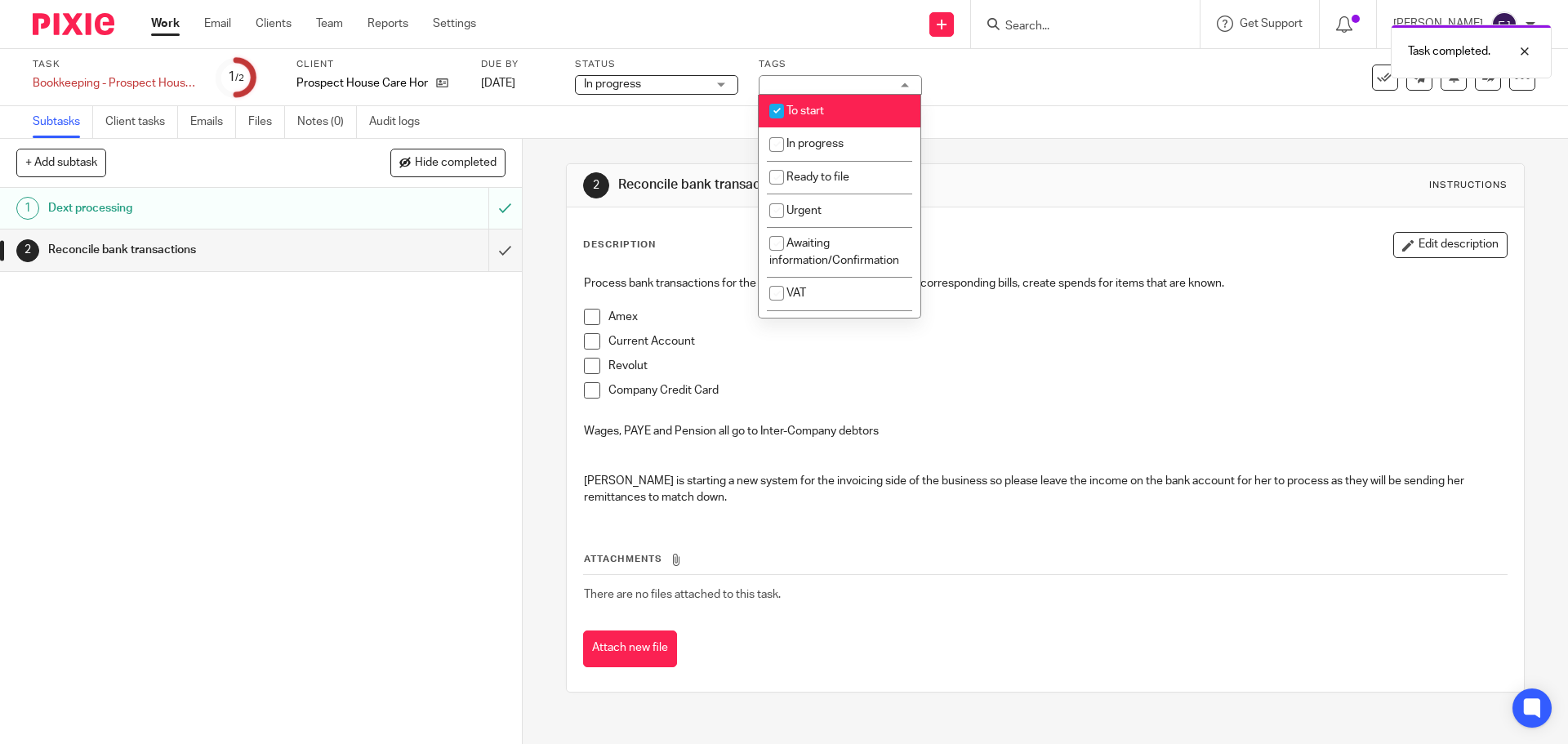
click at [803, 120] on li "To start" at bounding box center [840, 111] width 162 height 34
checkbox input "false"
click at [811, 148] on span "In progress" at bounding box center [815, 144] width 57 height 12
checkbox input "true"
click at [1040, 157] on div "2 Reconcile bank transactions Instructions Description Edit description Process…" at bounding box center [1045, 428] width 958 height 578
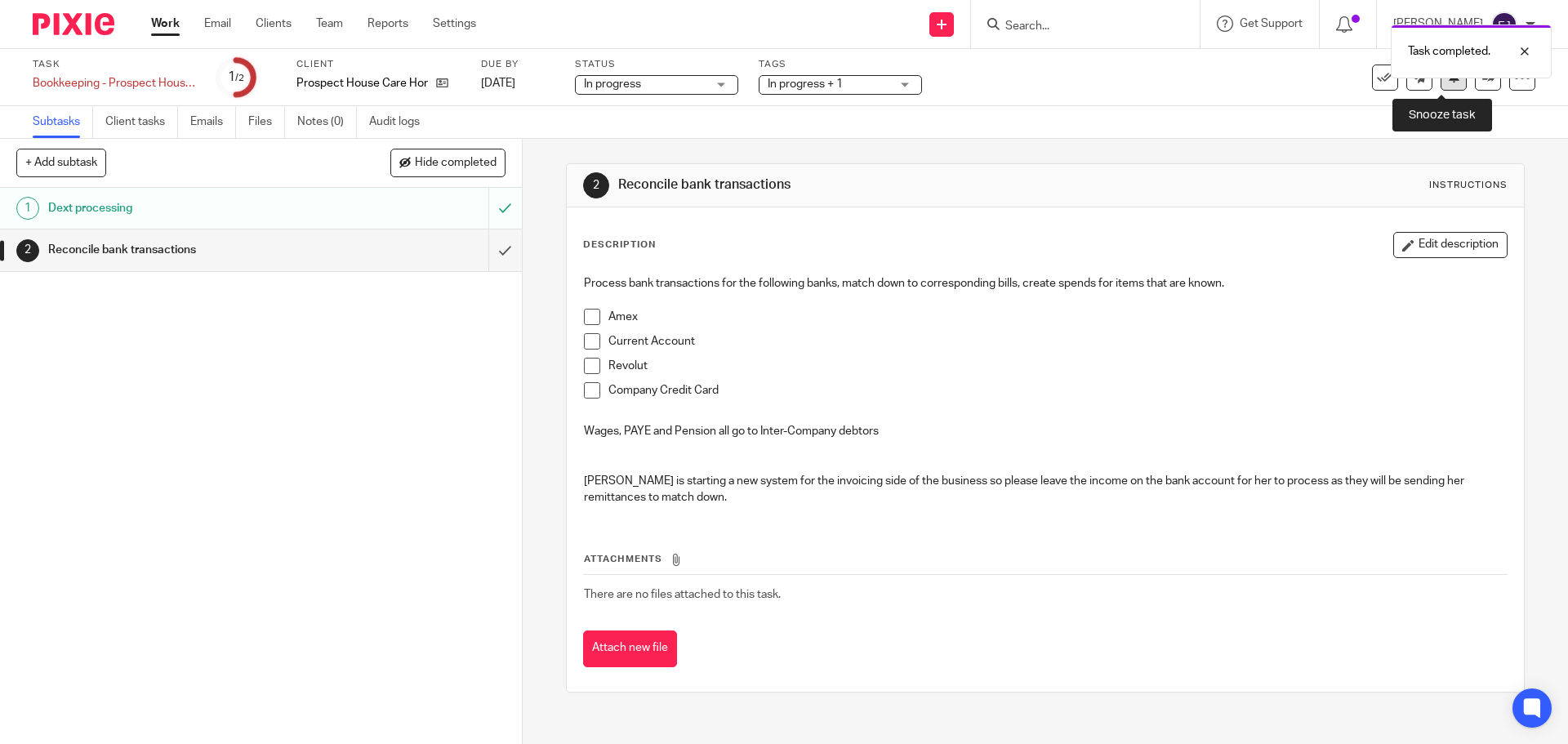
click at [1448, 82] on icon at bounding box center [1454, 76] width 13 height 13
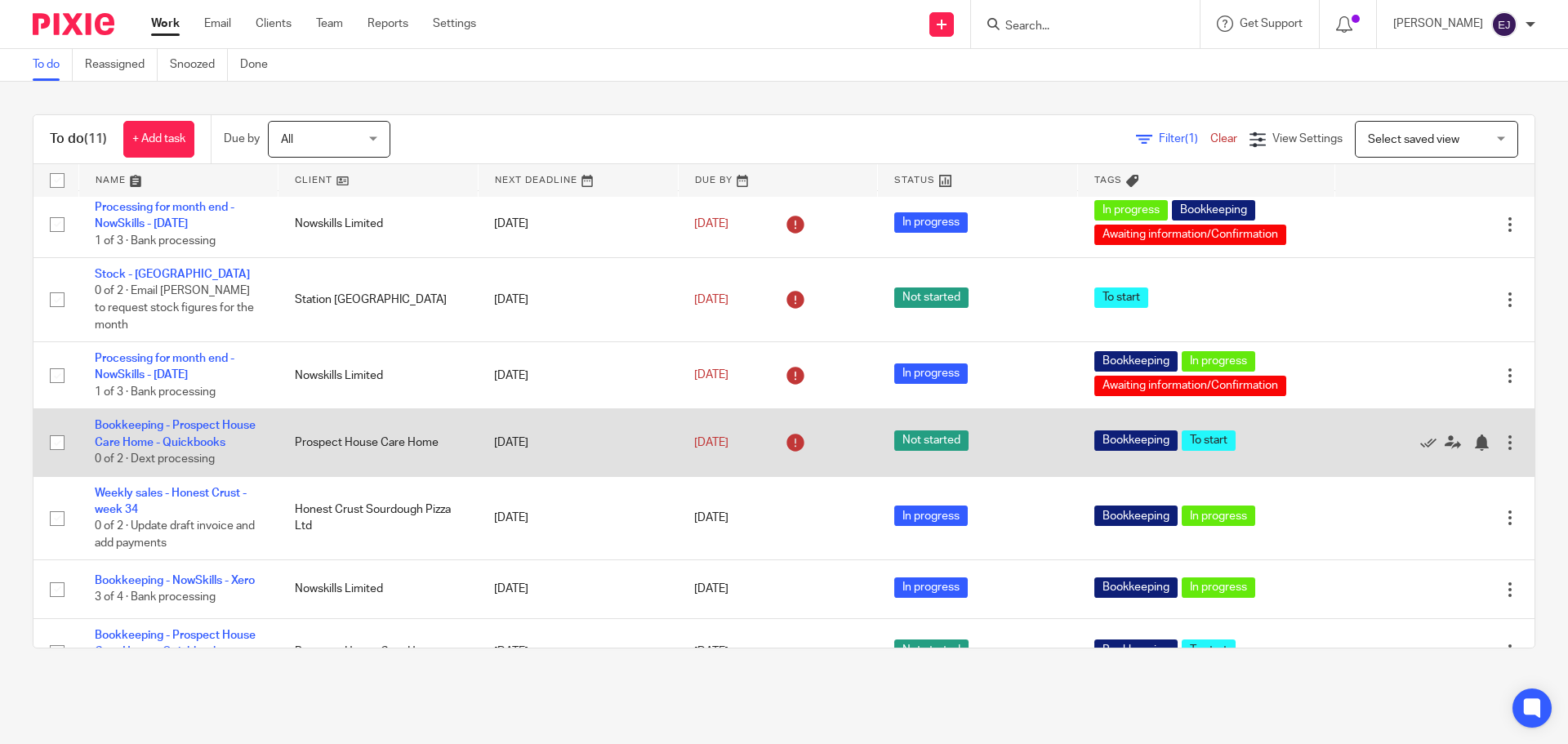
scroll to position [313, 0]
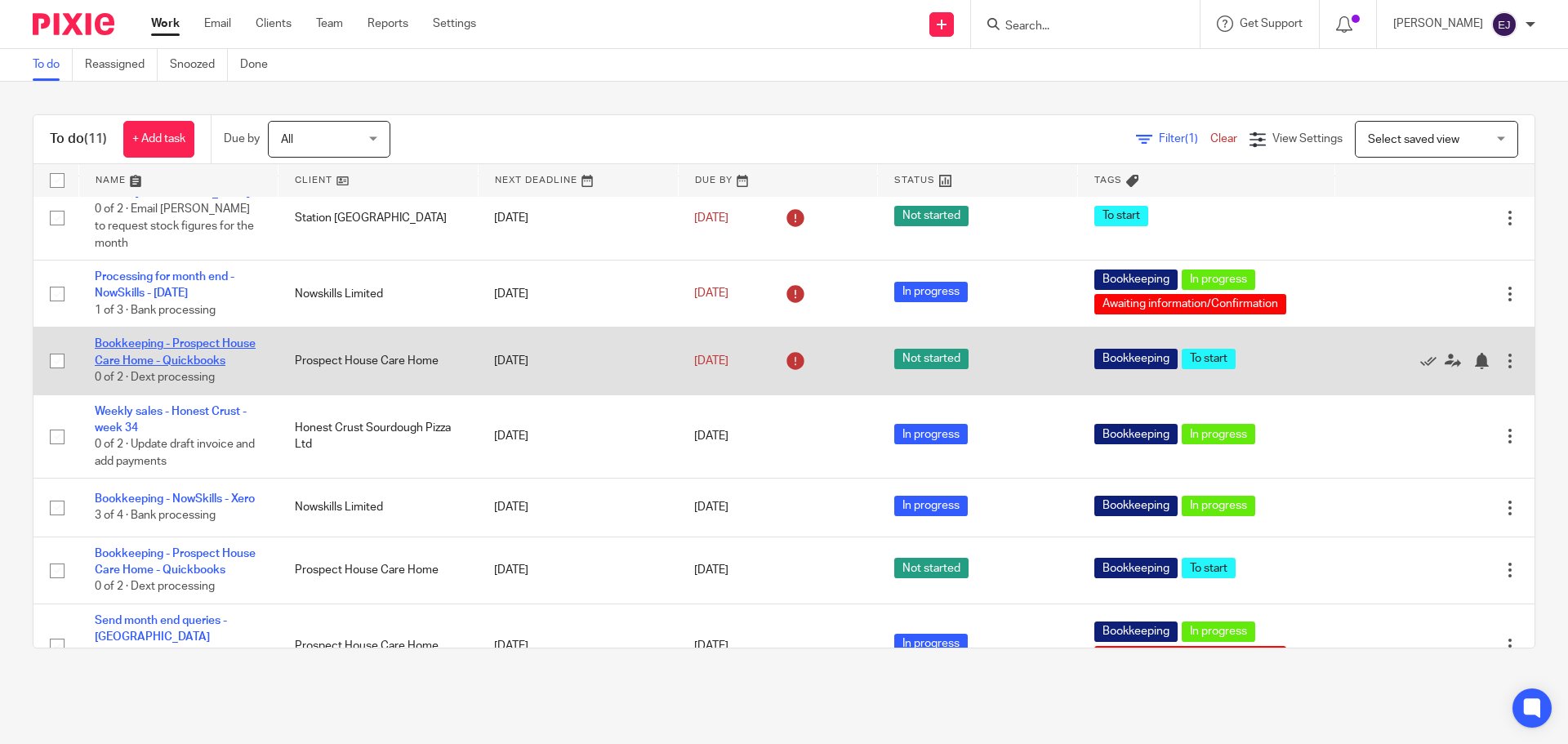
click at [175, 361] on link "Bookkeeping - Prospect House Care Home - Quickbooks" at bounding box center [175, 352] width 161 height 28
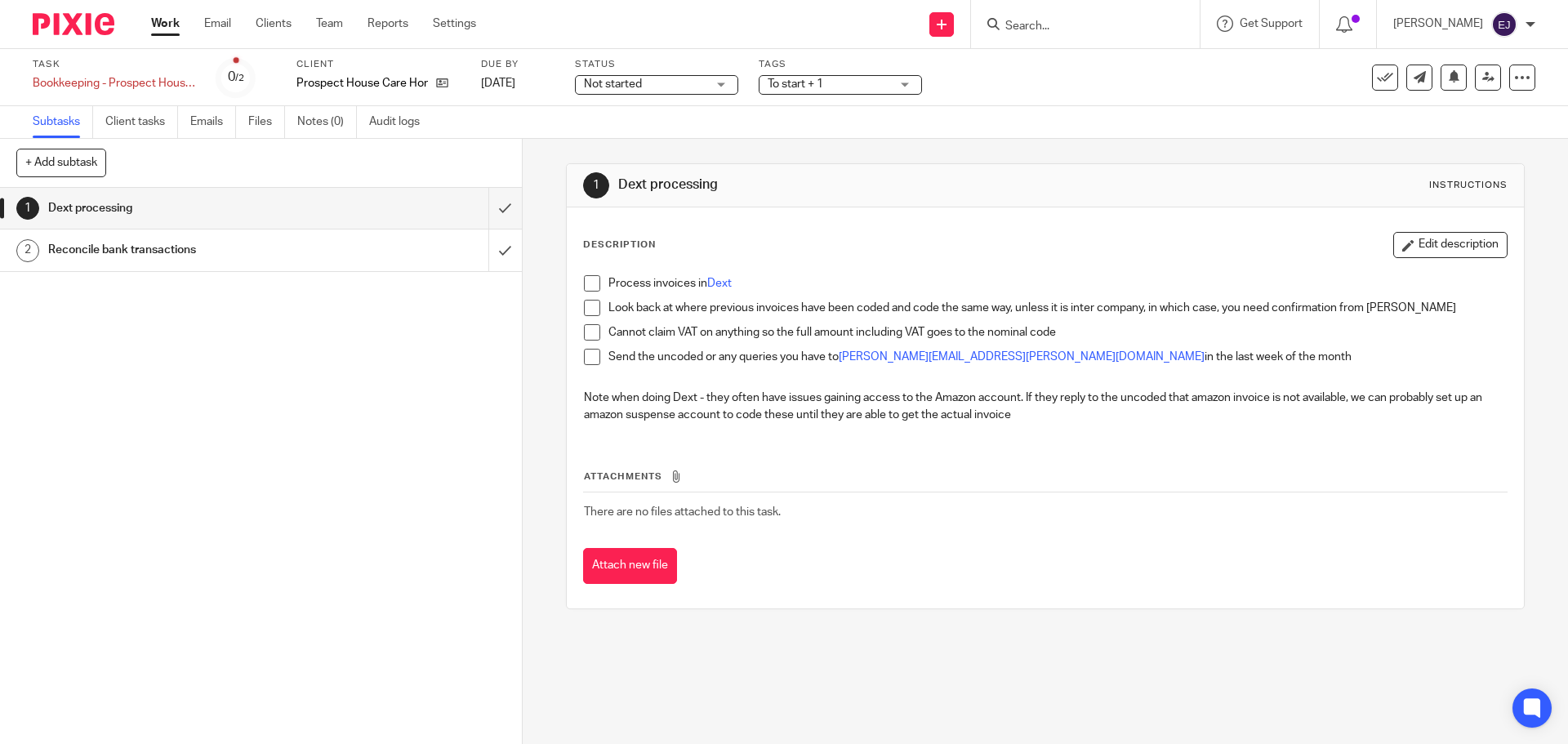
click at [716, 87] on div "Not started Not started" at bounding box center [657, 84] width 164 height 19
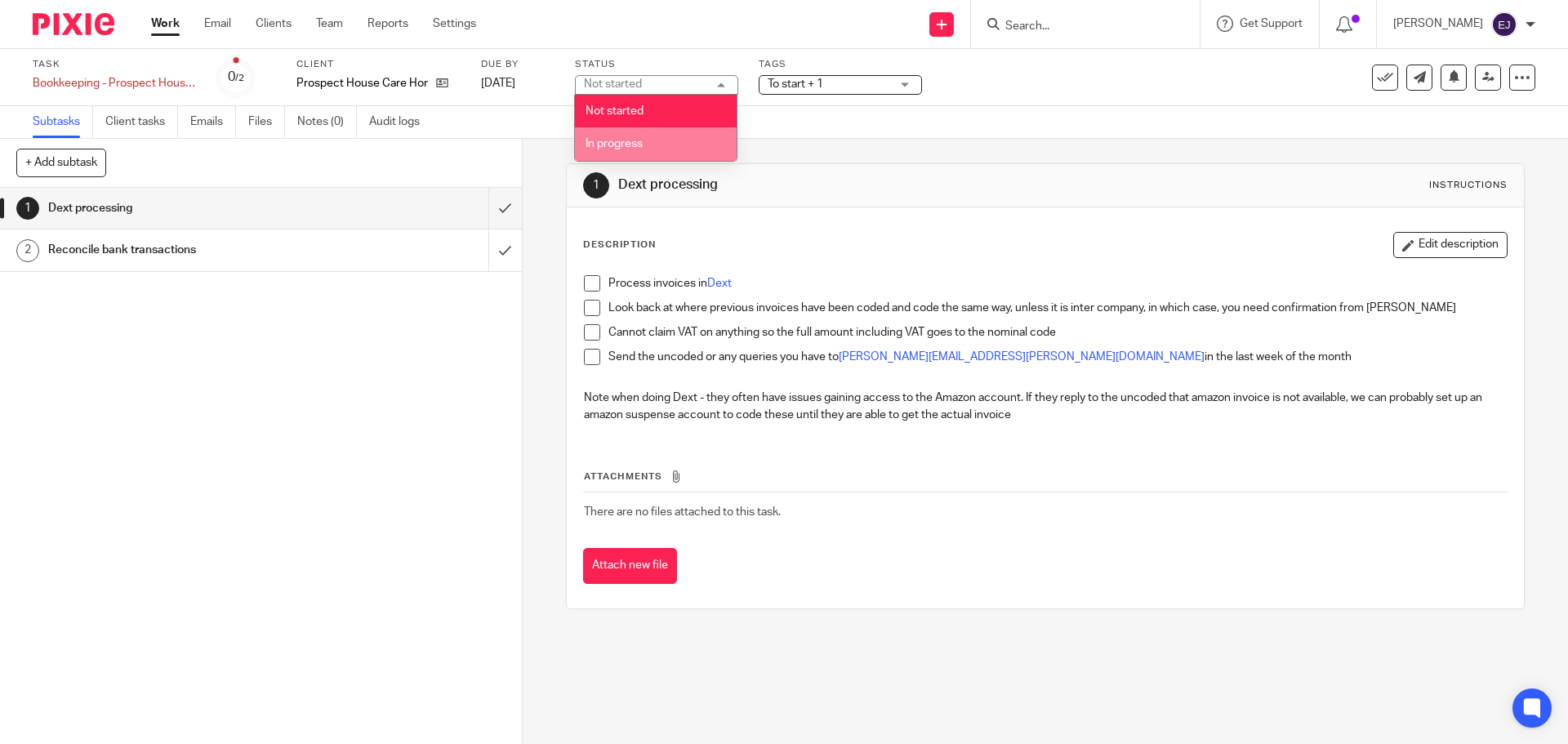
click at [714, 139] on li "In progress" at bounding box center [656, 144] width 162 height 34
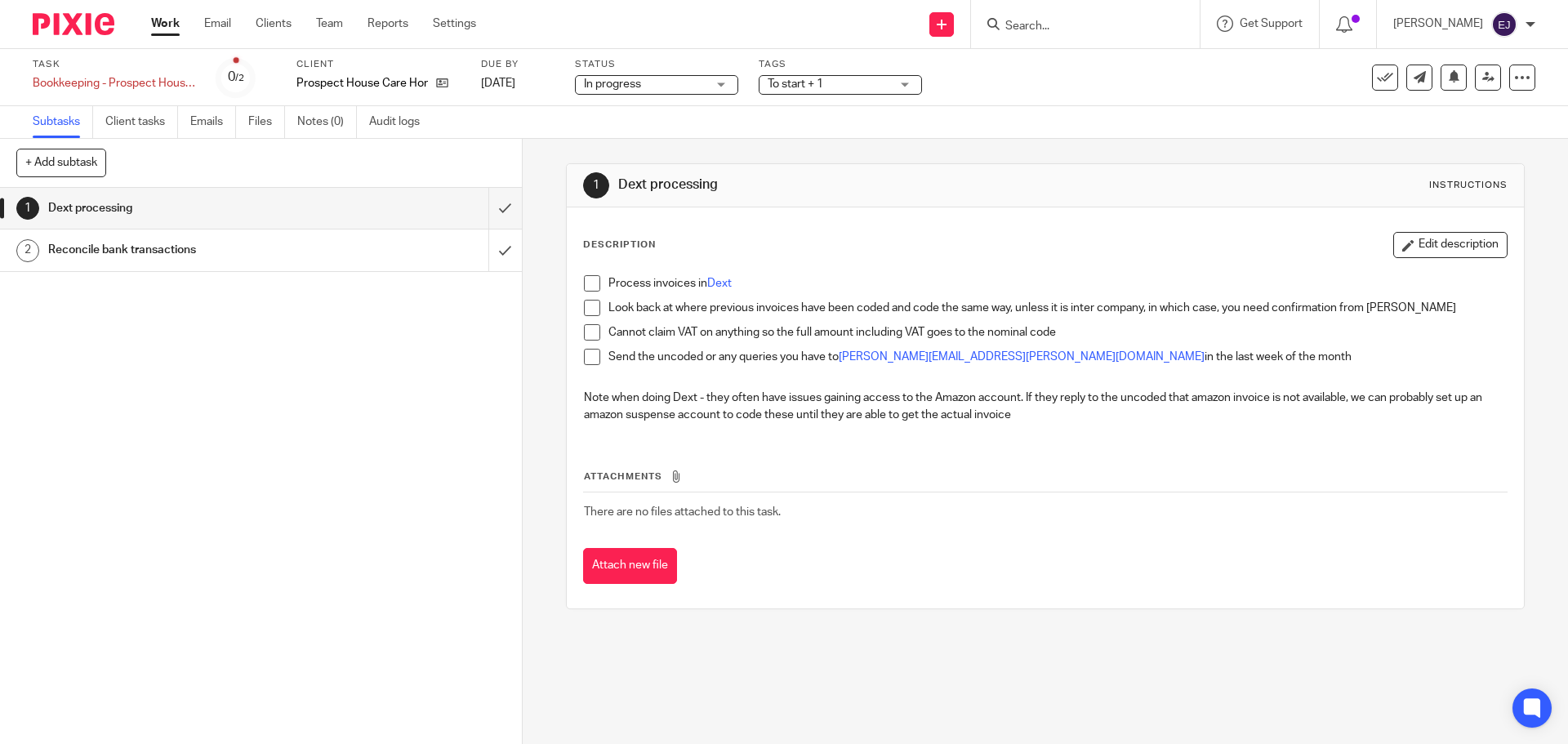
click at [803, 87] on span "To start + 1" at bounding box center [796, 84] width 56 height 12
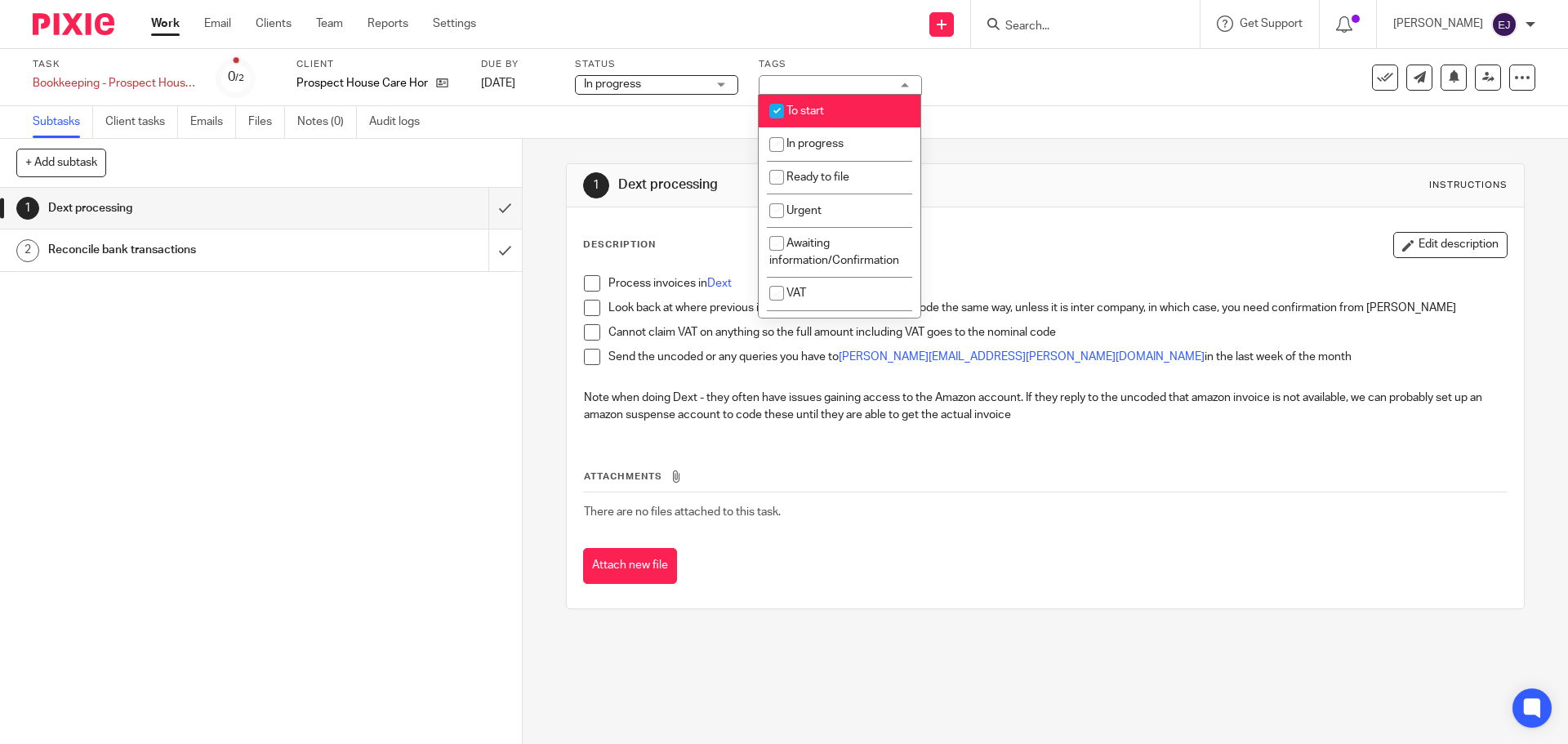
click at [815, 110] on span "To start" at bounding box center [805, 111] width 38 height 12
checkbox input "false"
click at [822, 133] on li "In progress" at bounding box center [840, 144] width 162 height 34
checkbox input "true"
click at [986, 138] on div "Subtasks Client tasks Emails Files Notes (0) Audit logs" at bounding box center [784, 122] width 1568 height 33
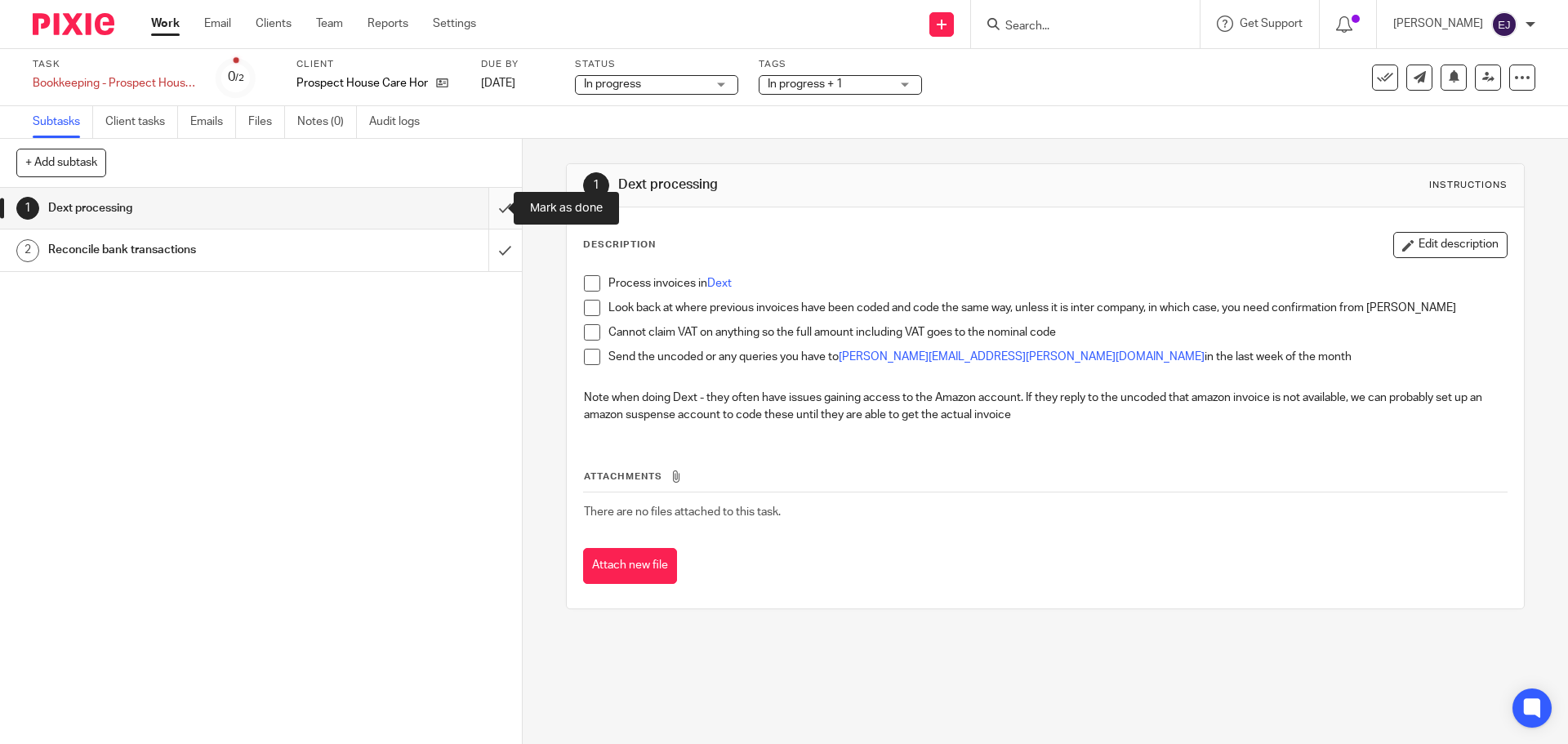
click at [495, 210] on input "submit" at bounding box center [261, 208] width 522 height 40
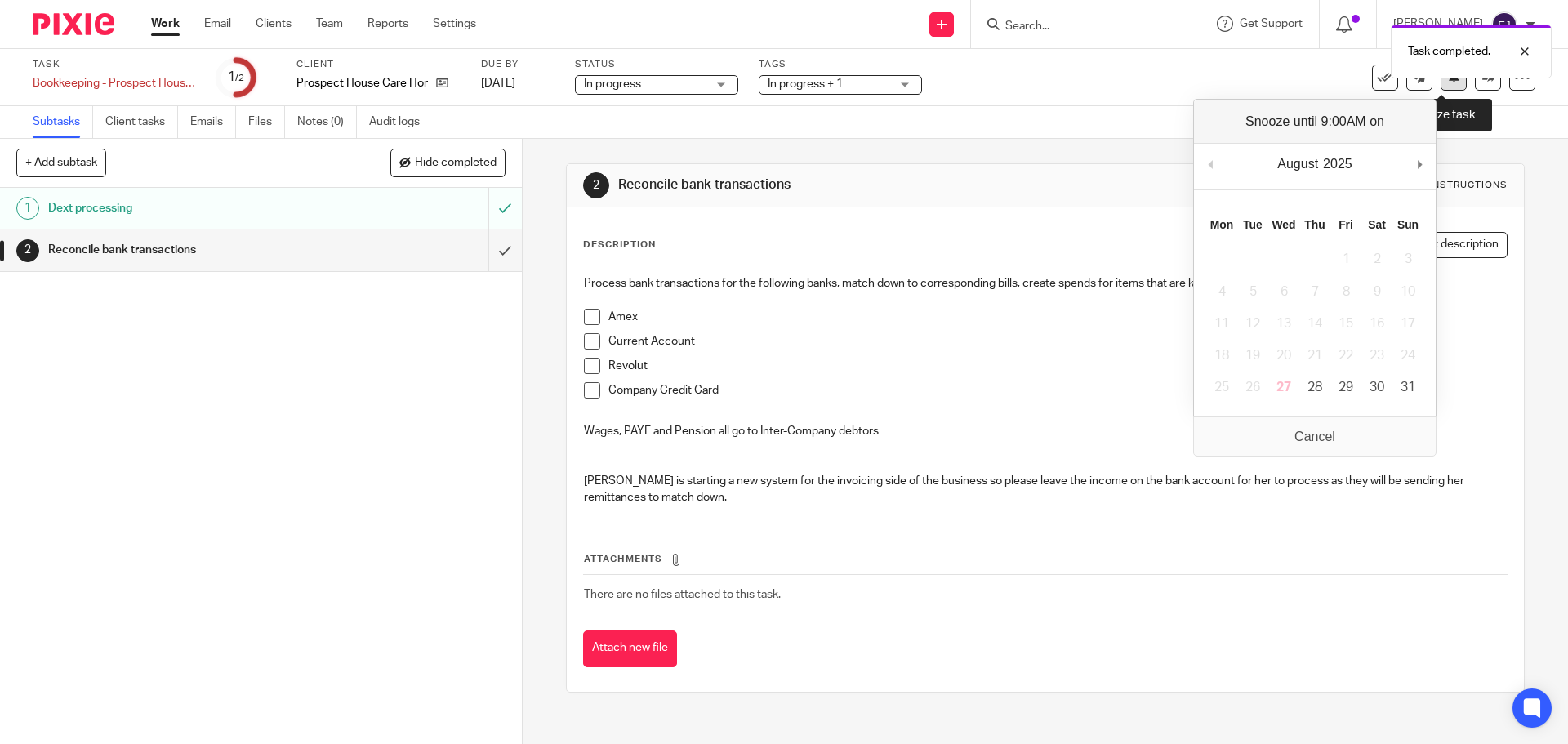
click at [1441, 89] on button at bounding box center [1453, 77] width 26 height 26
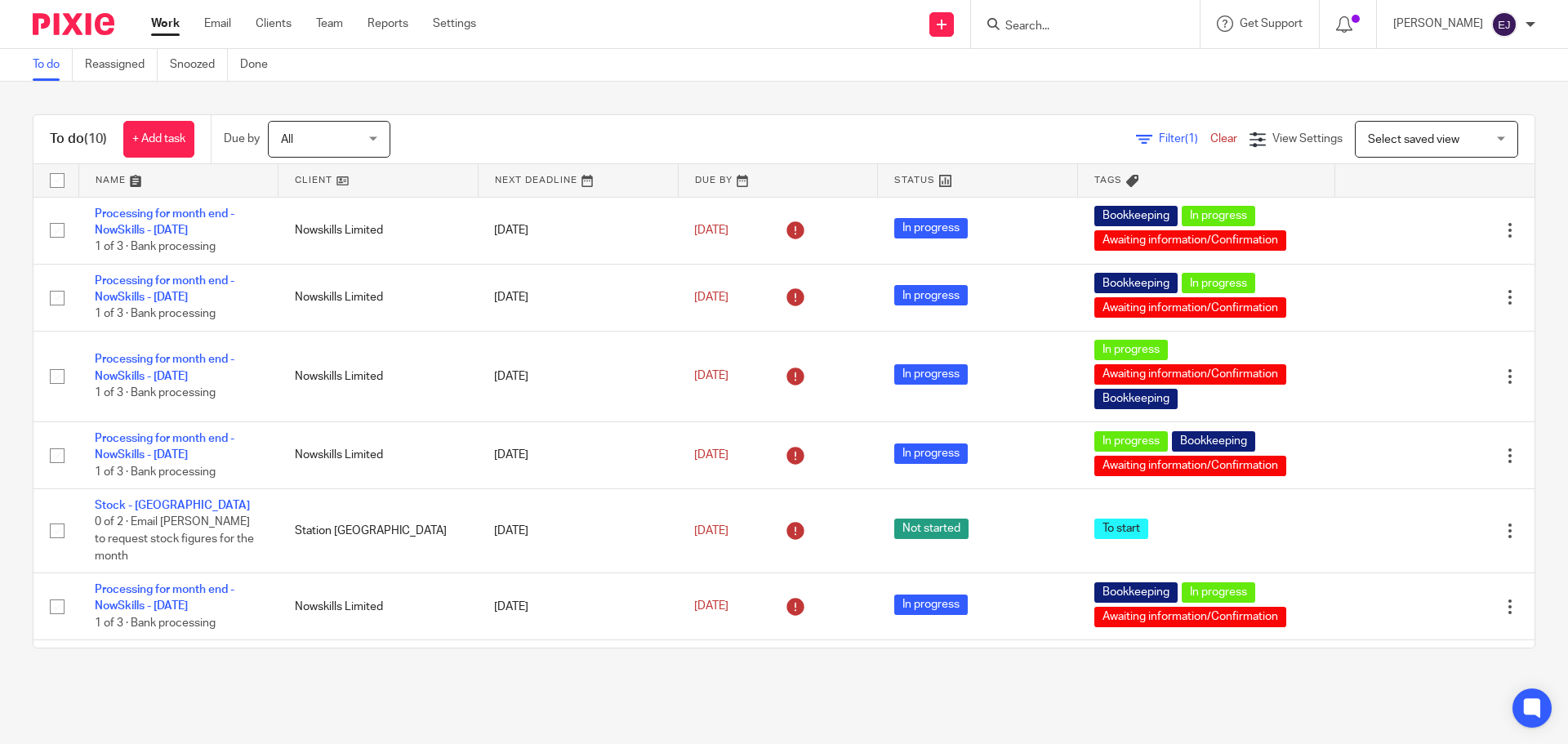
scroll to position [311, 0]
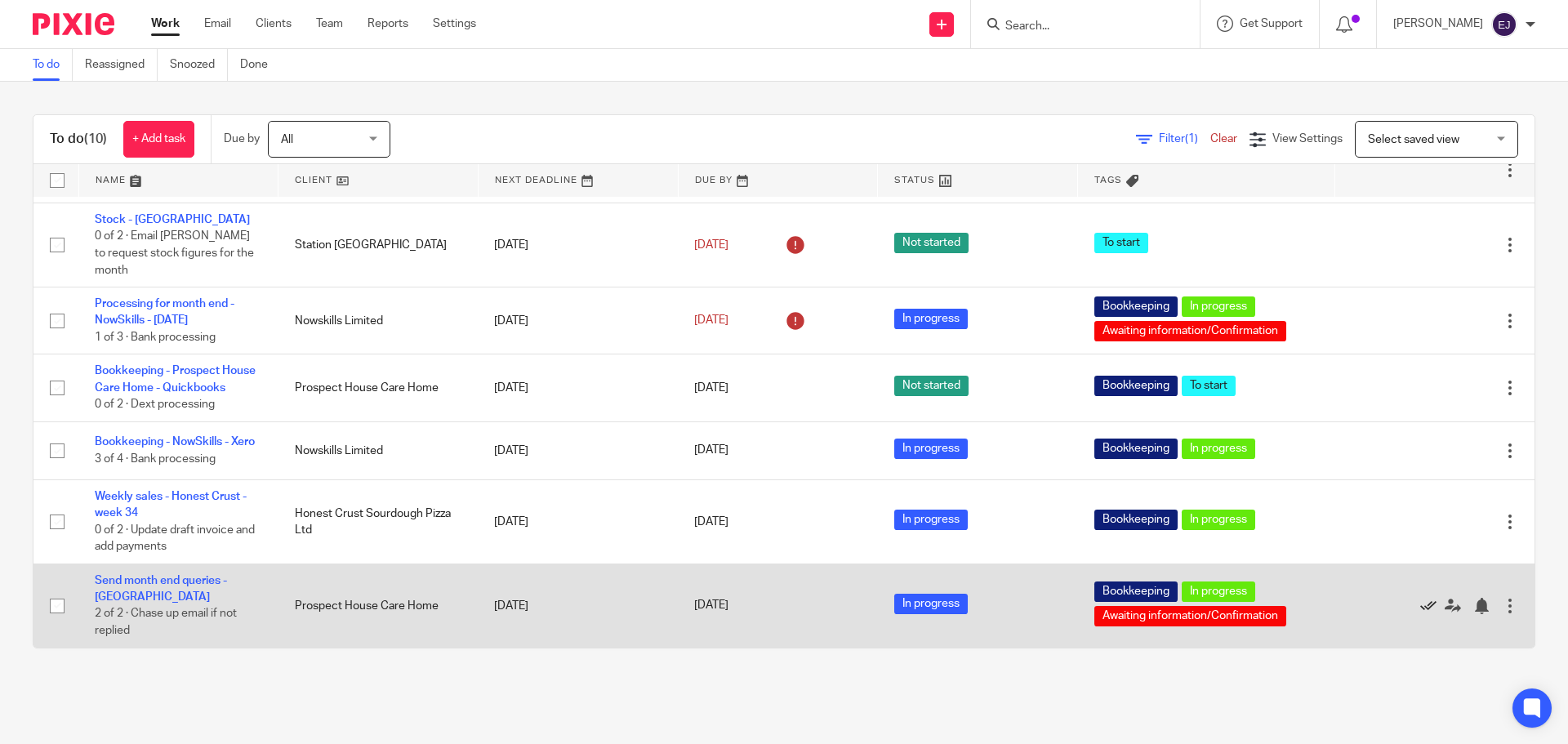
click at [1420, 606] on icon at bounding box center [1428, 605] width 16 height 16
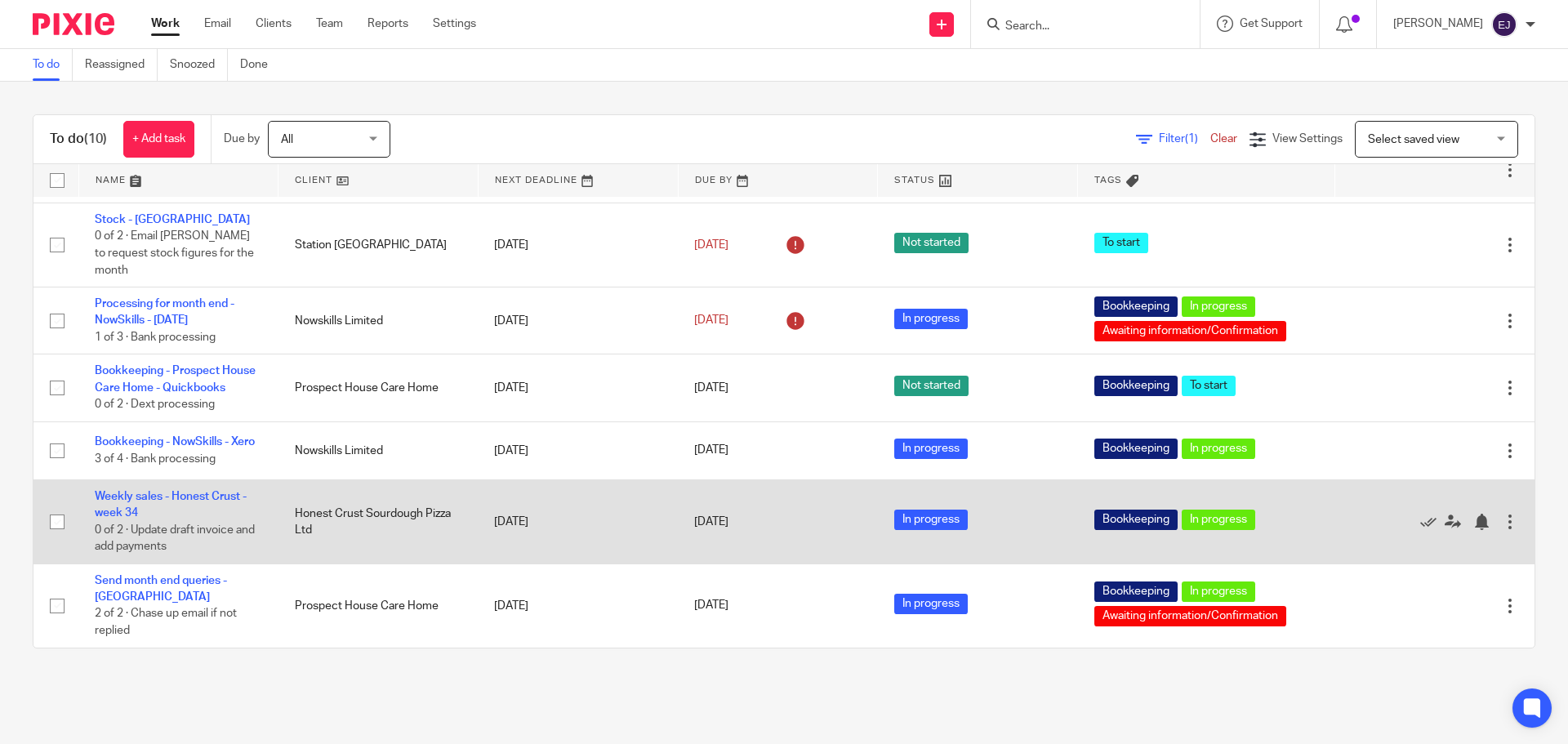
scroll to position [227, 0]
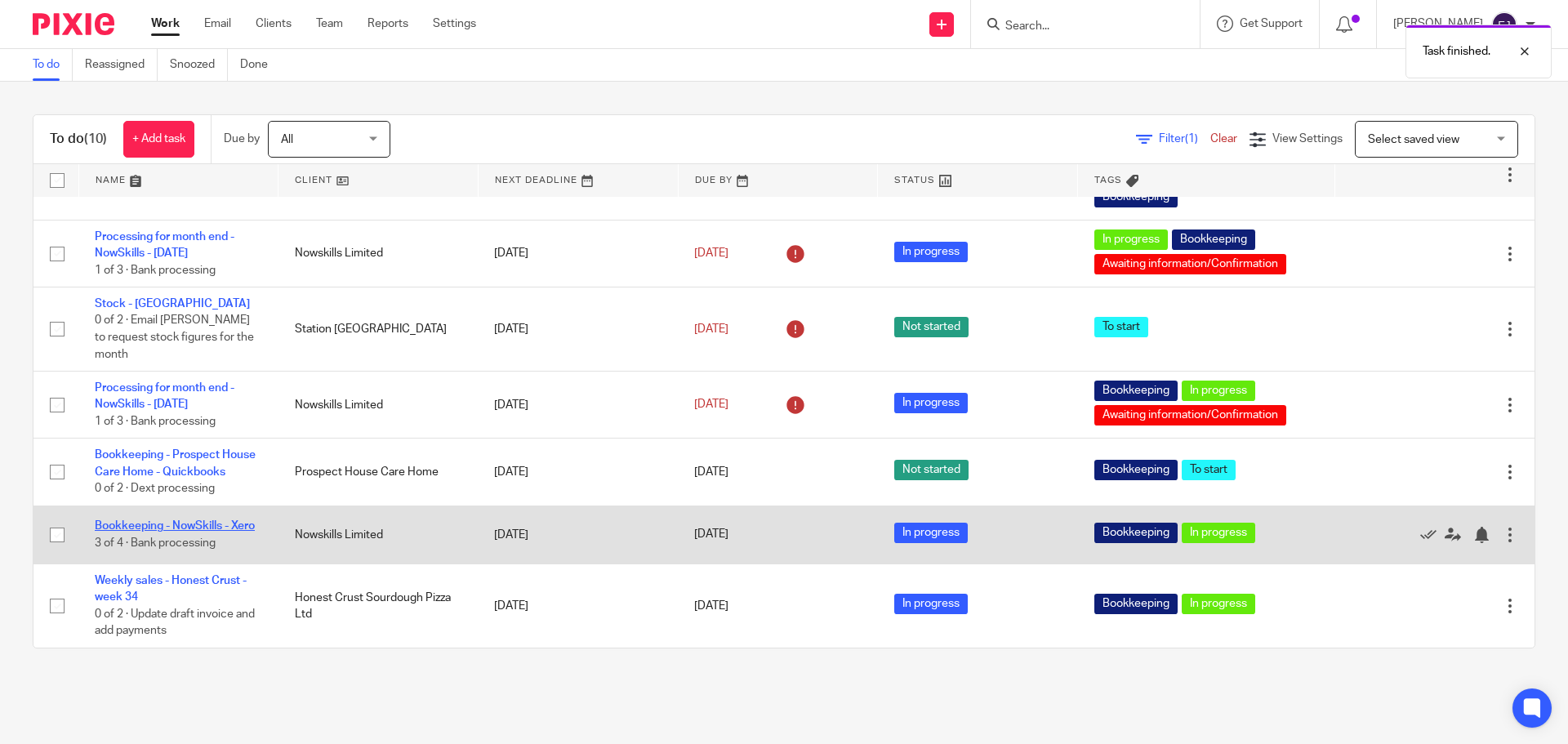
click at [214, 520] on link "Bookkeeping - NowSkills - Xero" at bounding box center [175, 526] width 160 height 12
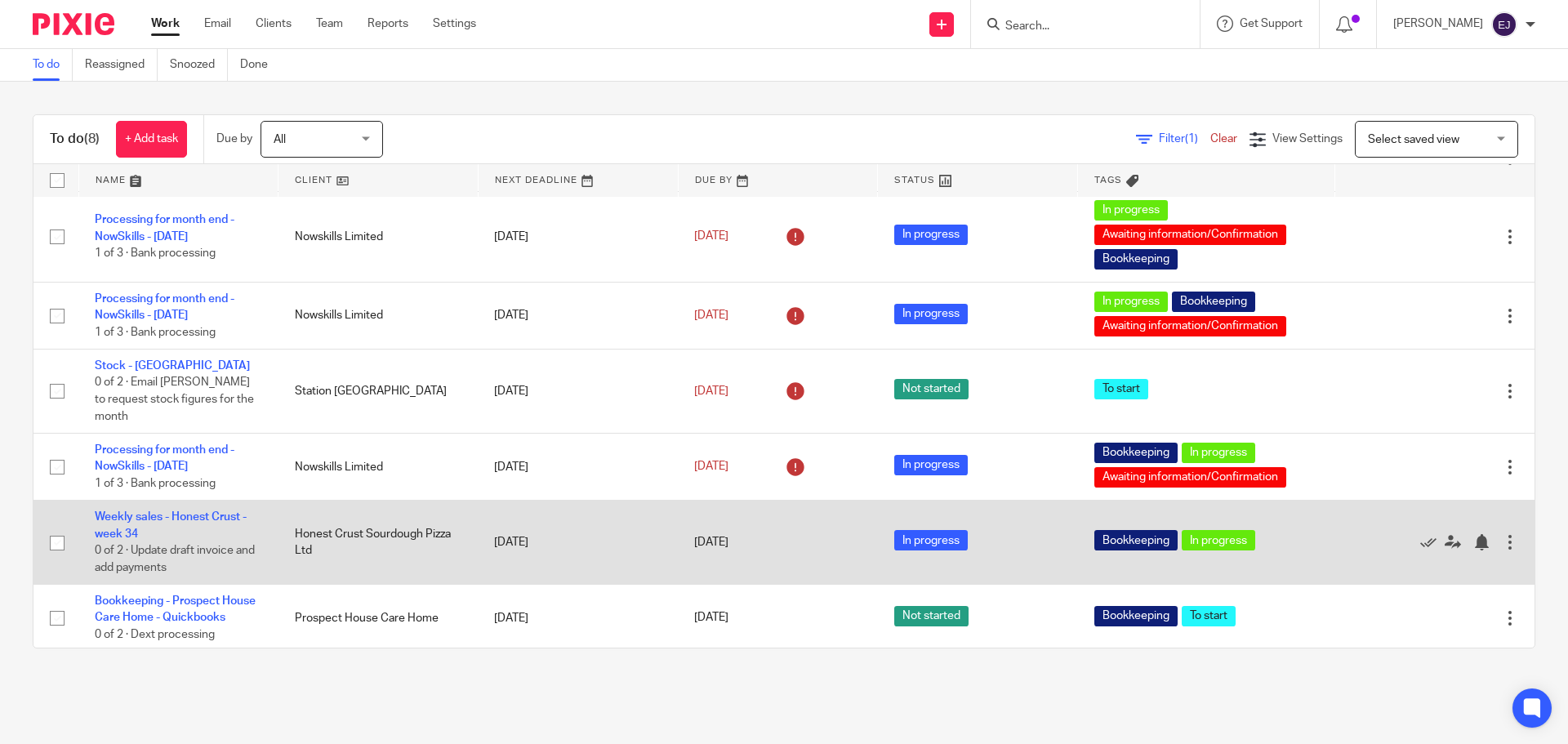
scroll to position [160, 0]
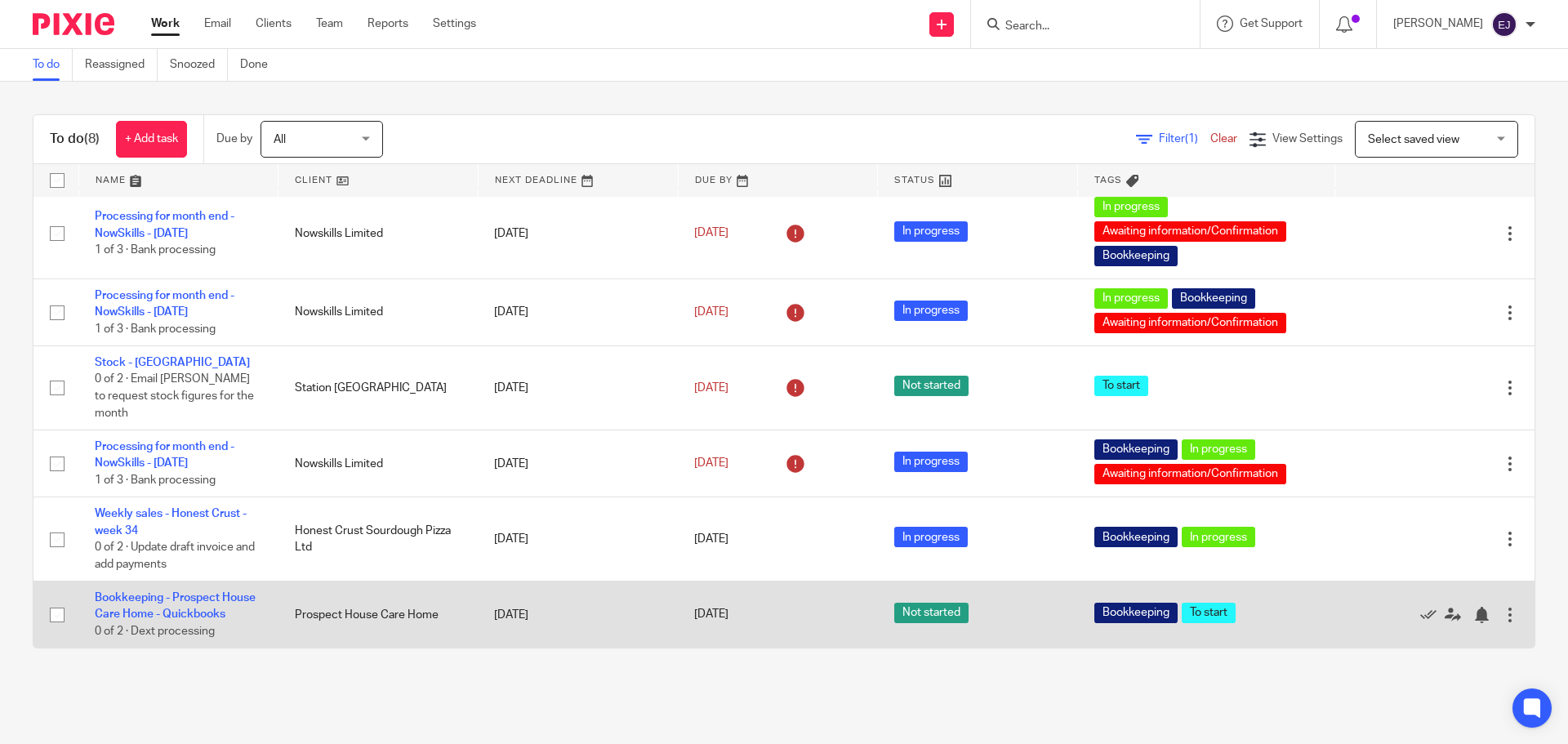
click at [157, 590] on td "Bookkeeping - Prospect House Care Home - Quickbooks 0 of 2 · Dext processing" at bounding box center [178, 614] width 200 height 67
click at [156, 592] on link "Bookkeeping - Prospect House Care Home - Quickbooks" at bounding box center [175, 606] width 161 height 28
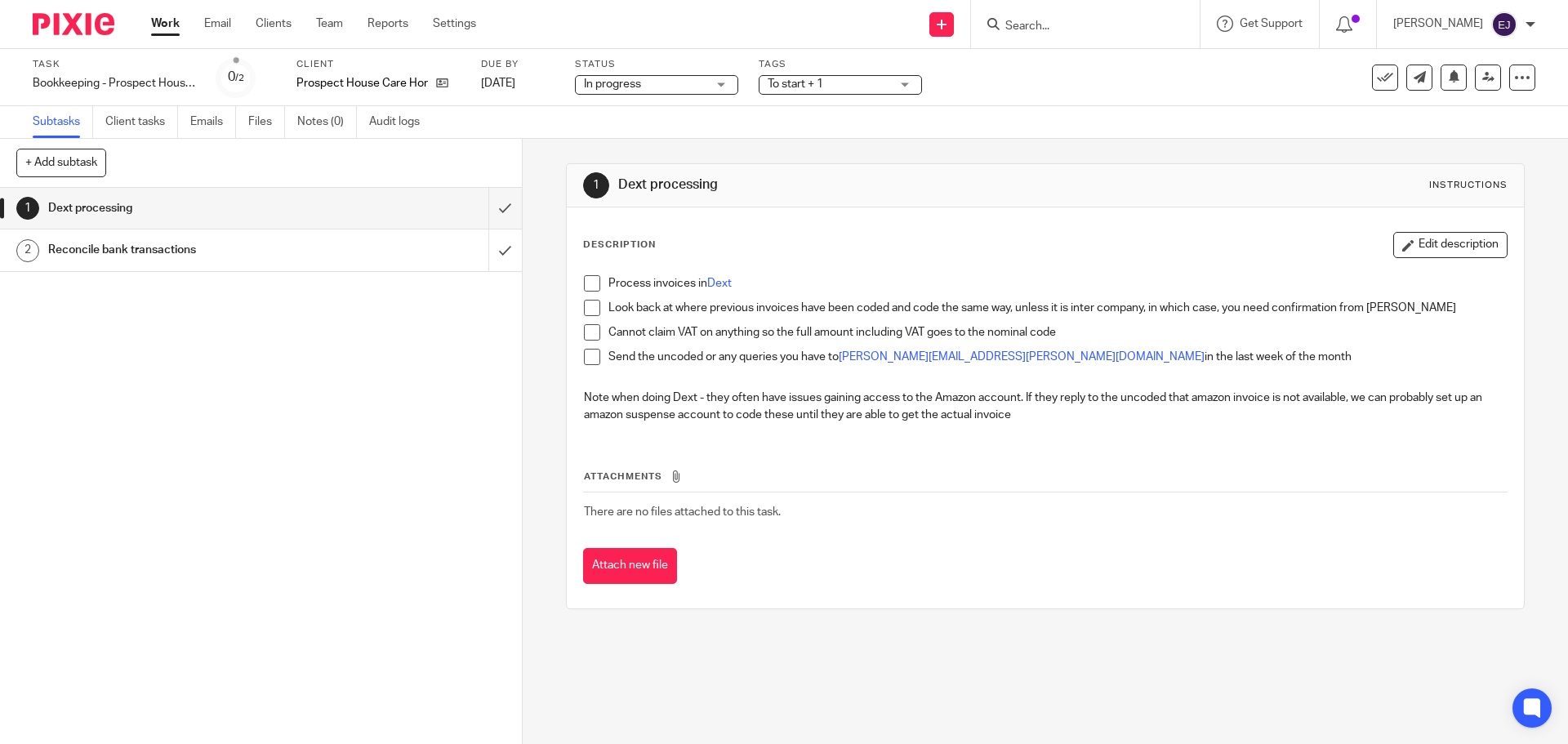
click at [775, 85] on span "To start + 1" at bounding box center [796, 84] width 56 height 12
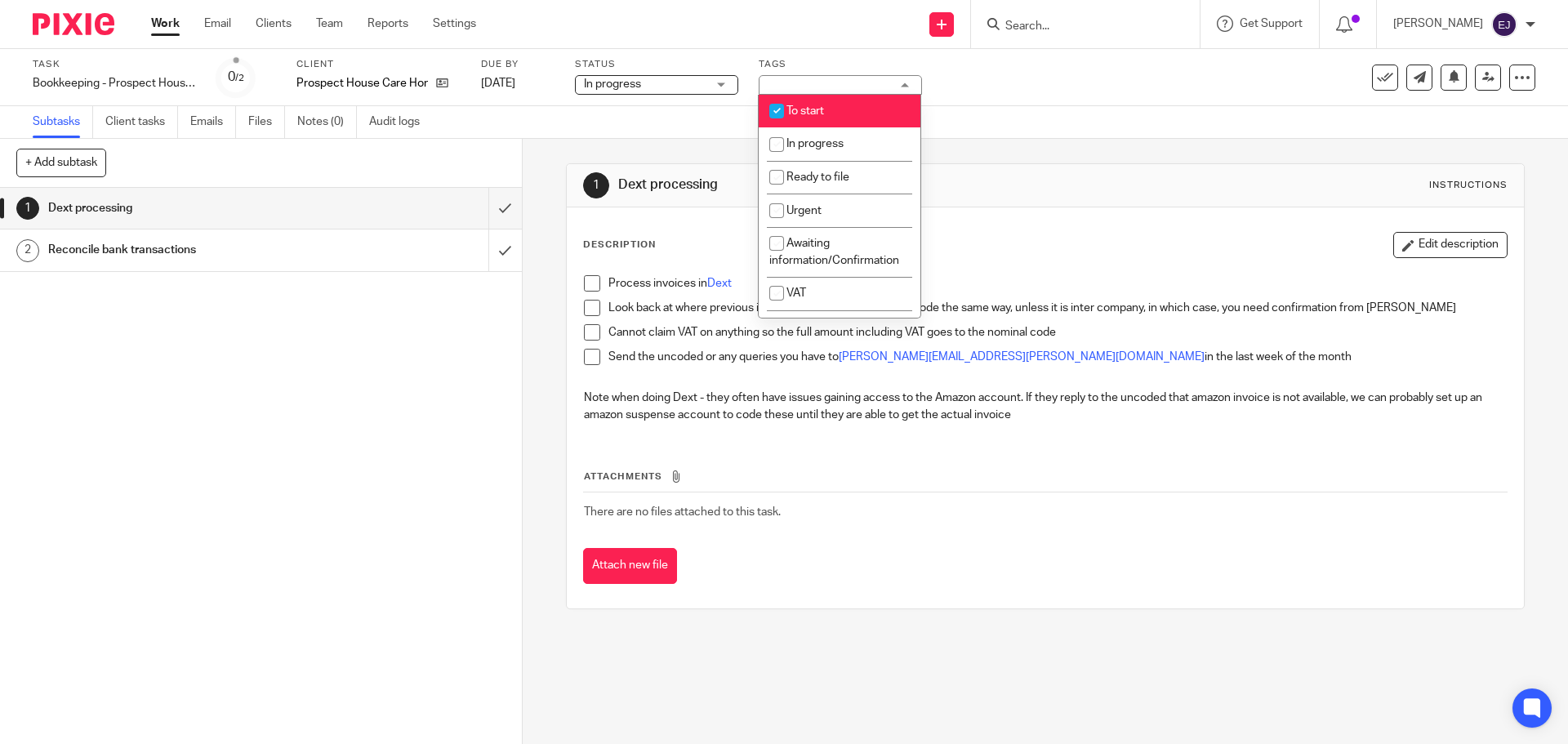
drag, startPoint x: 795, startPoint y: 114, endPoint x: 801, endPoint y: 130, distance: 17.1
click at [795, 114] on span "To start" at bounding box center [805, 111] width 38 height 12
checkbox input "false"
click at [802, 137] on li "In progress" at bounding box center [840, 144] width 162 height 34
checkbox input "true"
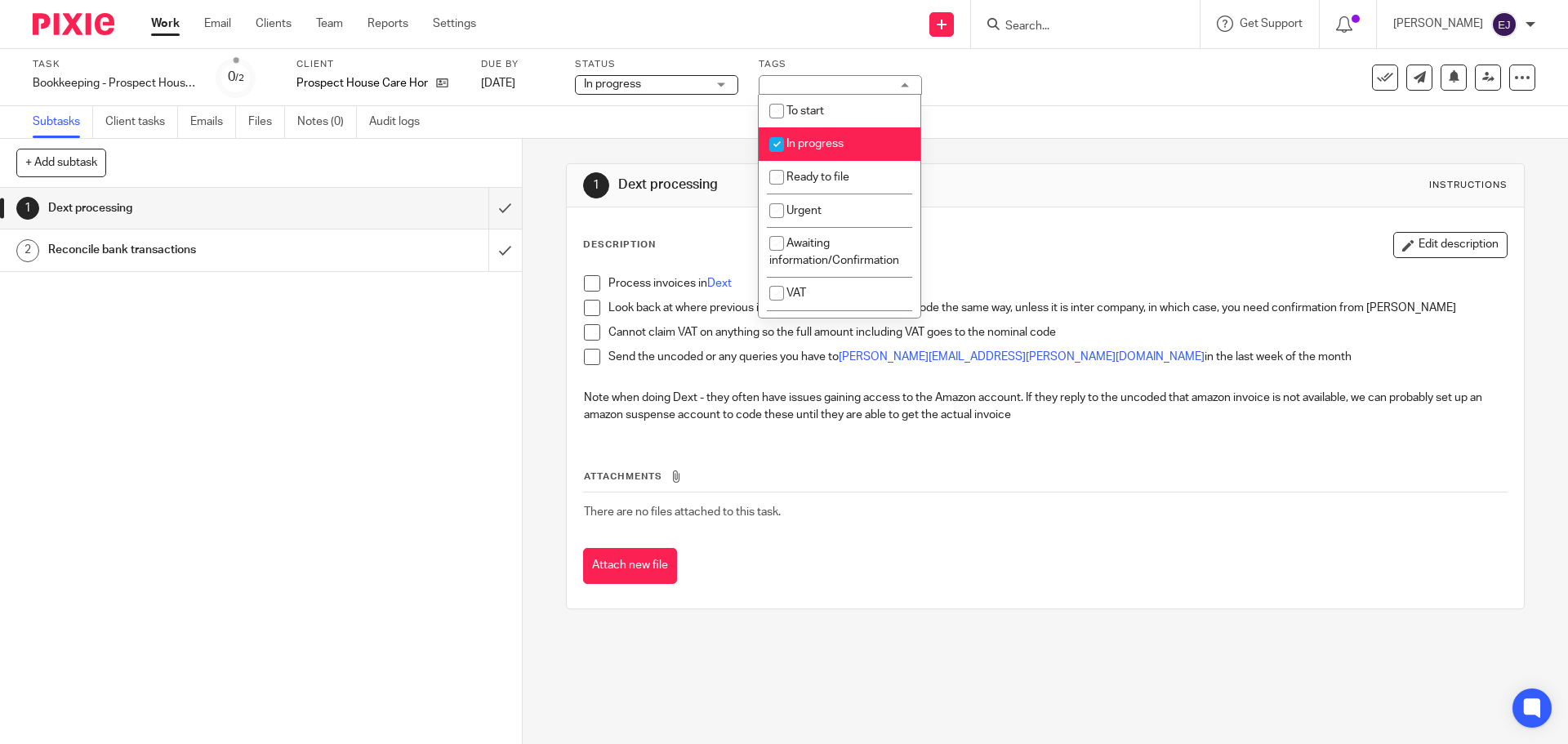
click at [975, 148] on div "1 Dext processing Instructions Description Edit description Process invoices in…" at bounding box center [1045, 386] width 958 height 494
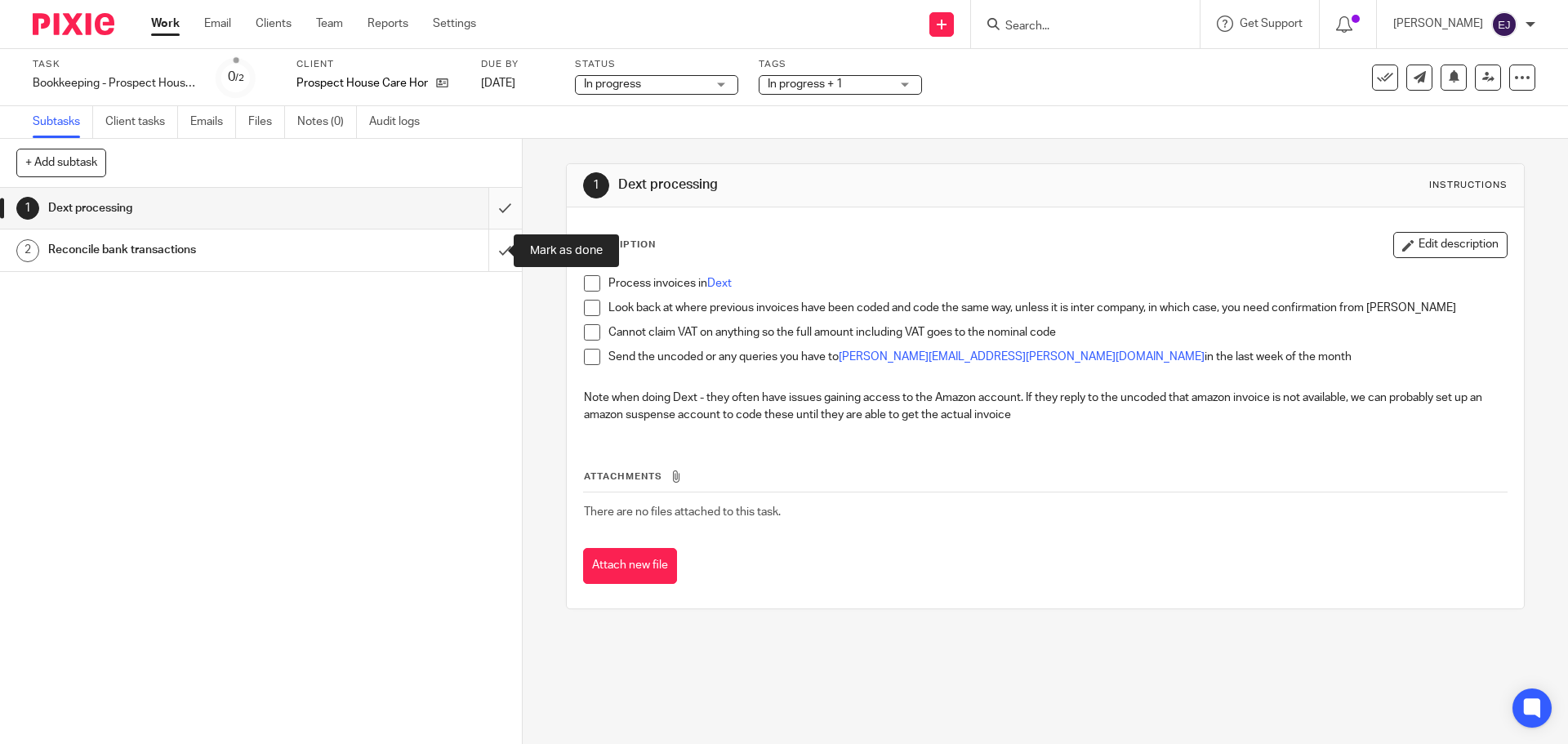
click at [493, 209] on input "submit" at bounding box center [261, 208] width 522 height 40
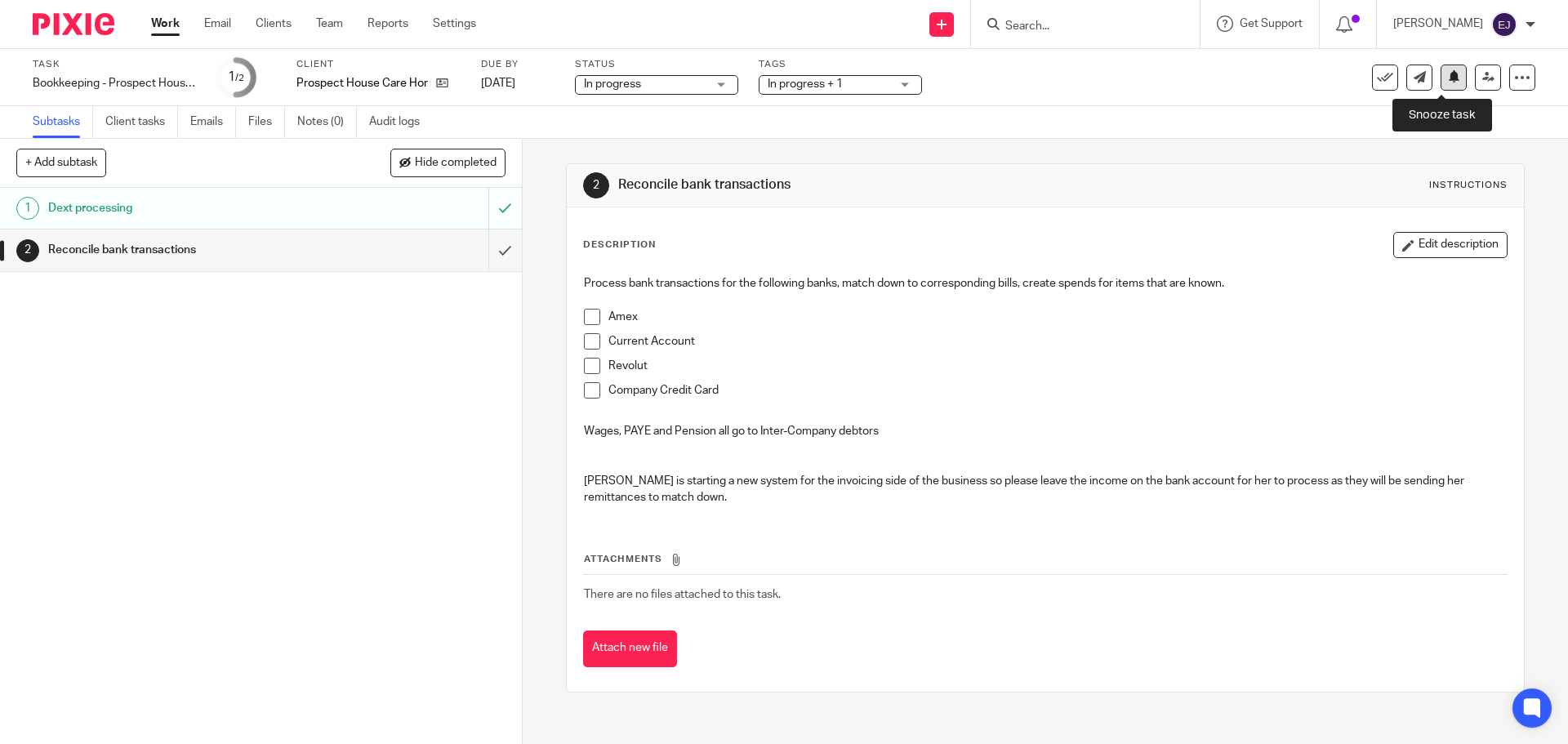
click at [1441, 85] on button at bounding box center [1453, 77] width 26 height 26
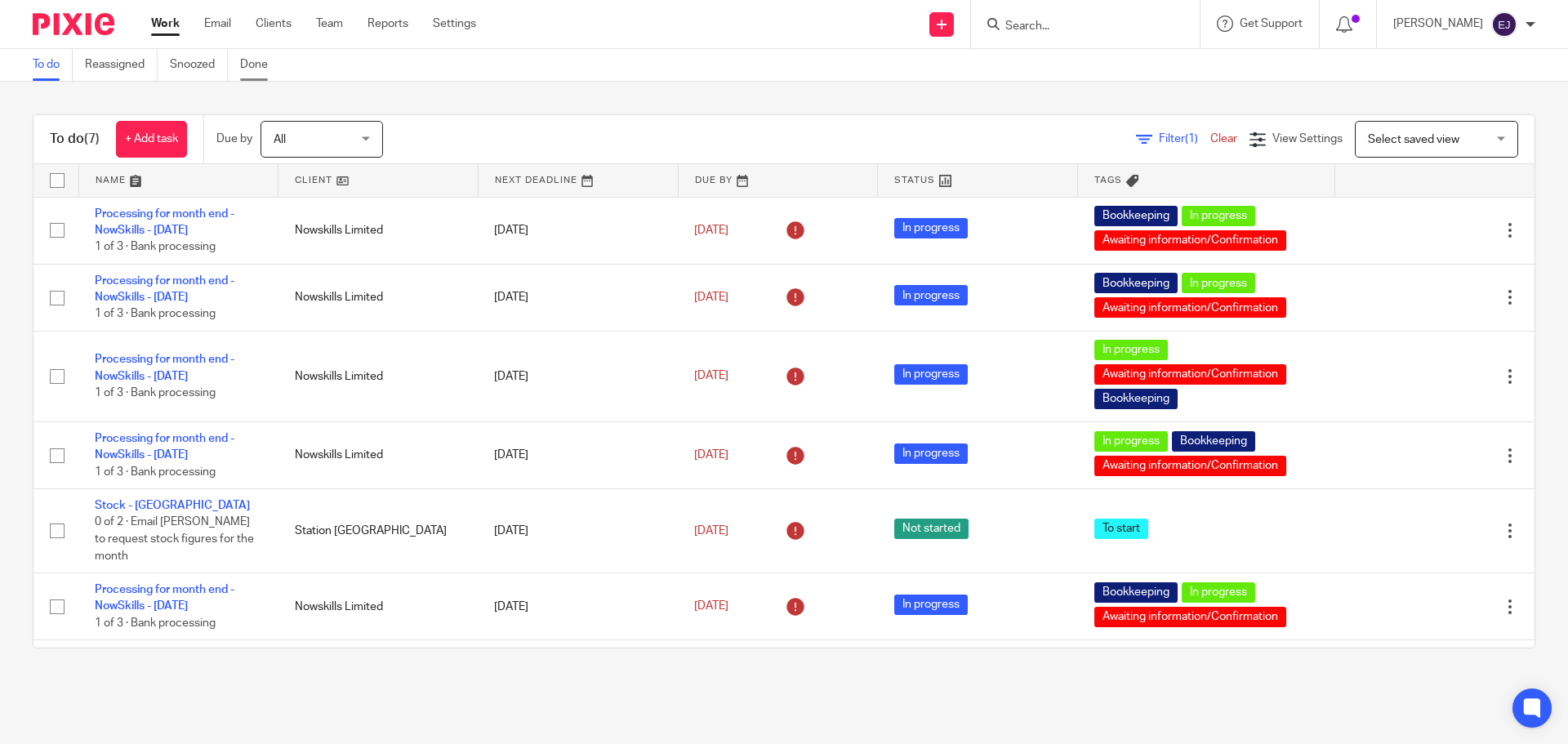
click at [264, 63] on link "Done" at bounding box center [260, 65] width 40 height 32
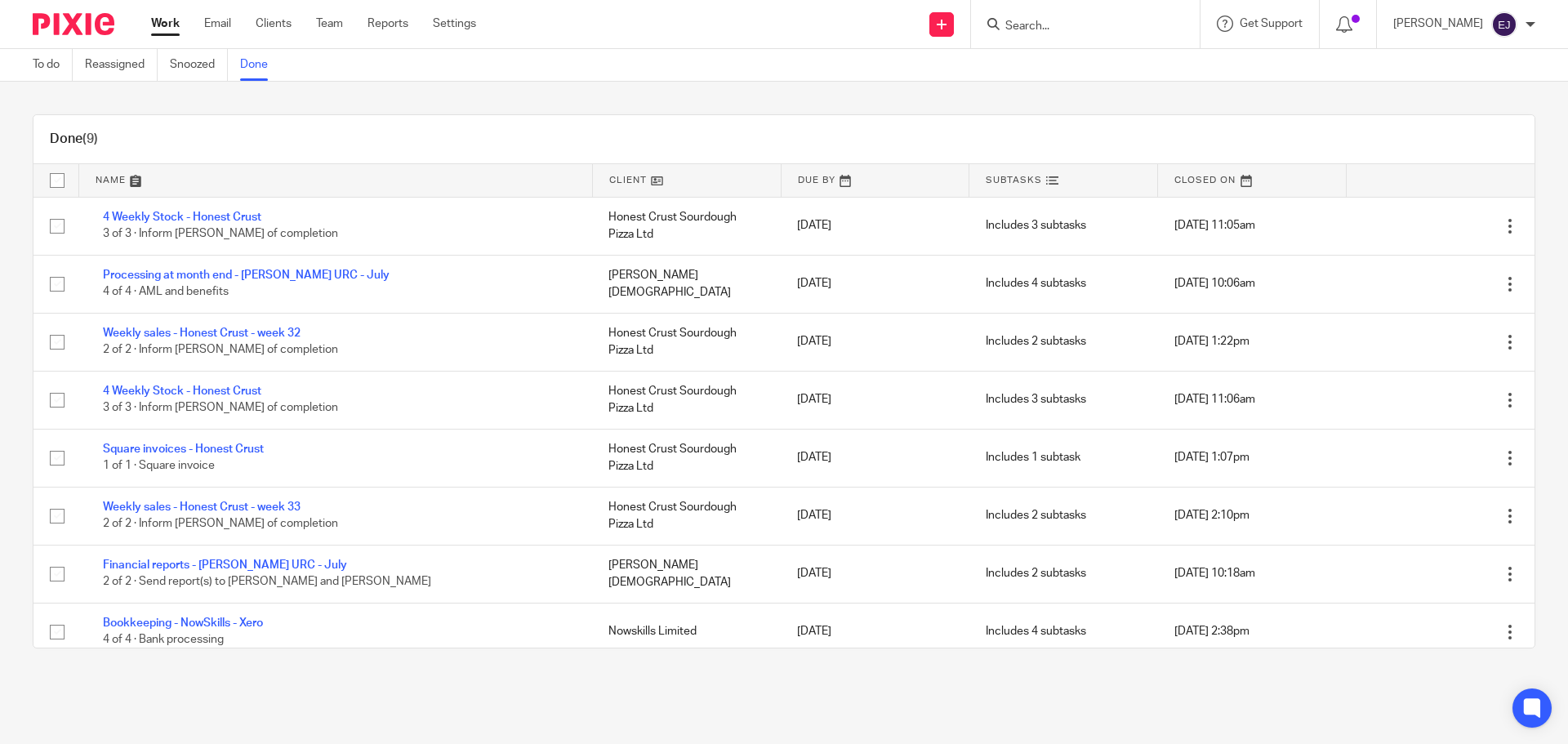
click at [794, 93] on div "Done (9) Name Client Due By Subtasks Closed On 4 Weekly Stock - Honest Crust 3 …" at bounding box center [784, 381] width 1568 height 599
click at [51, 77] on link "To do" at bounding box center [52, 65] width 40 height 32
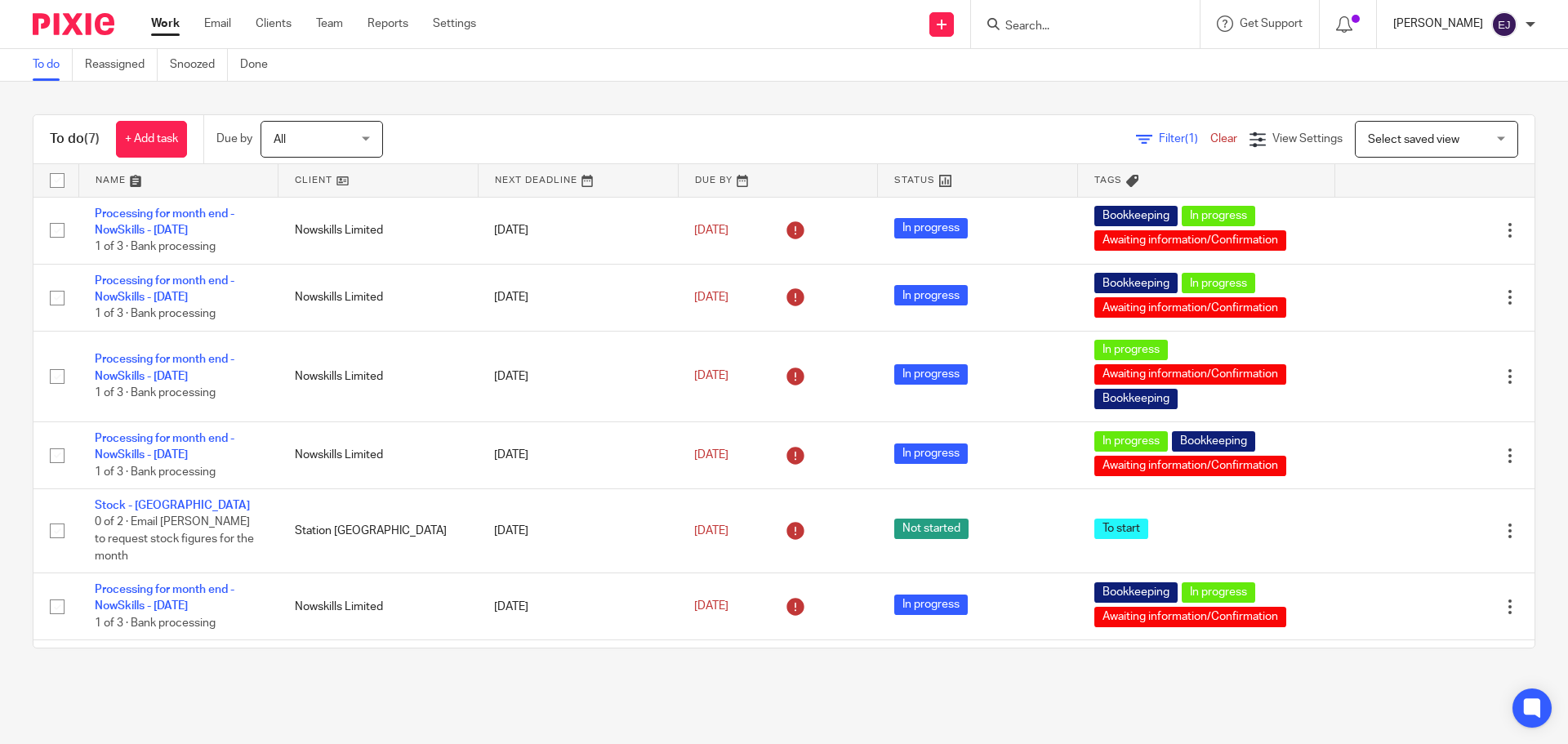
click at [1434, 30] on p "[PERSON_NAME]" at bounding box center [1438, 23] width 89 height 16
click at [1452, 116] on span "Logout" at bounding box center [1460, 114] width 37 height 12
